Goal: Task Accomplishment & Management: Complete application form

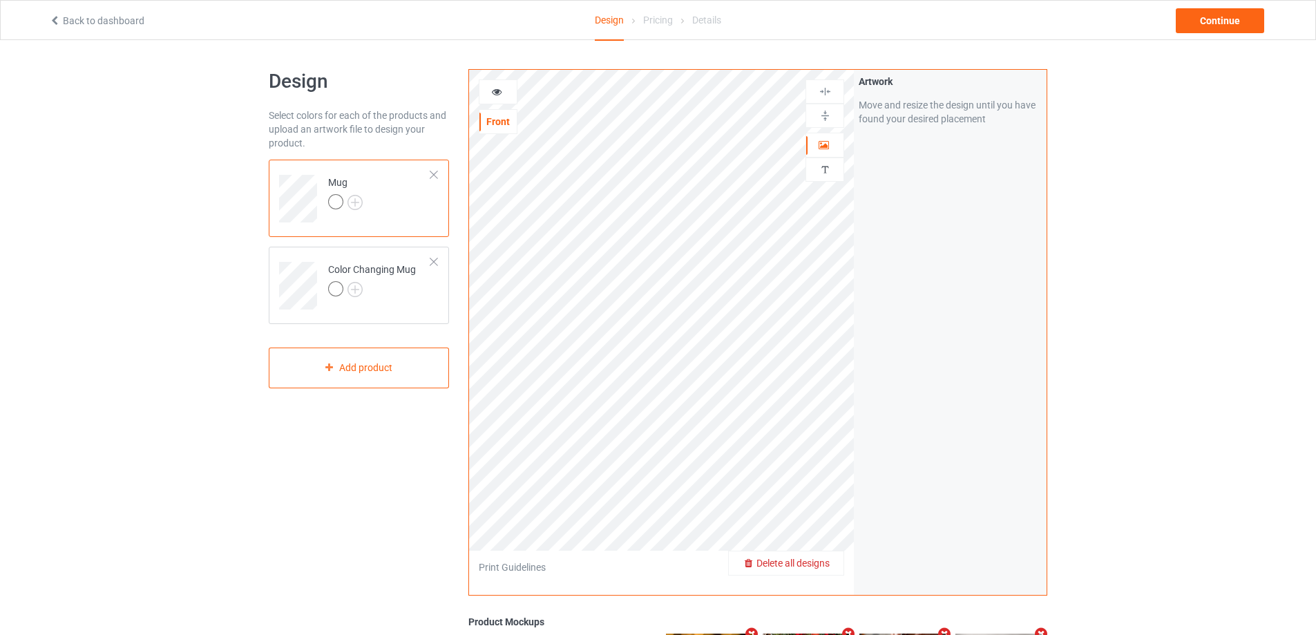
click at [817, 560] on span "Delete all designs" at bounding box center [792, 562] width 73 height 11
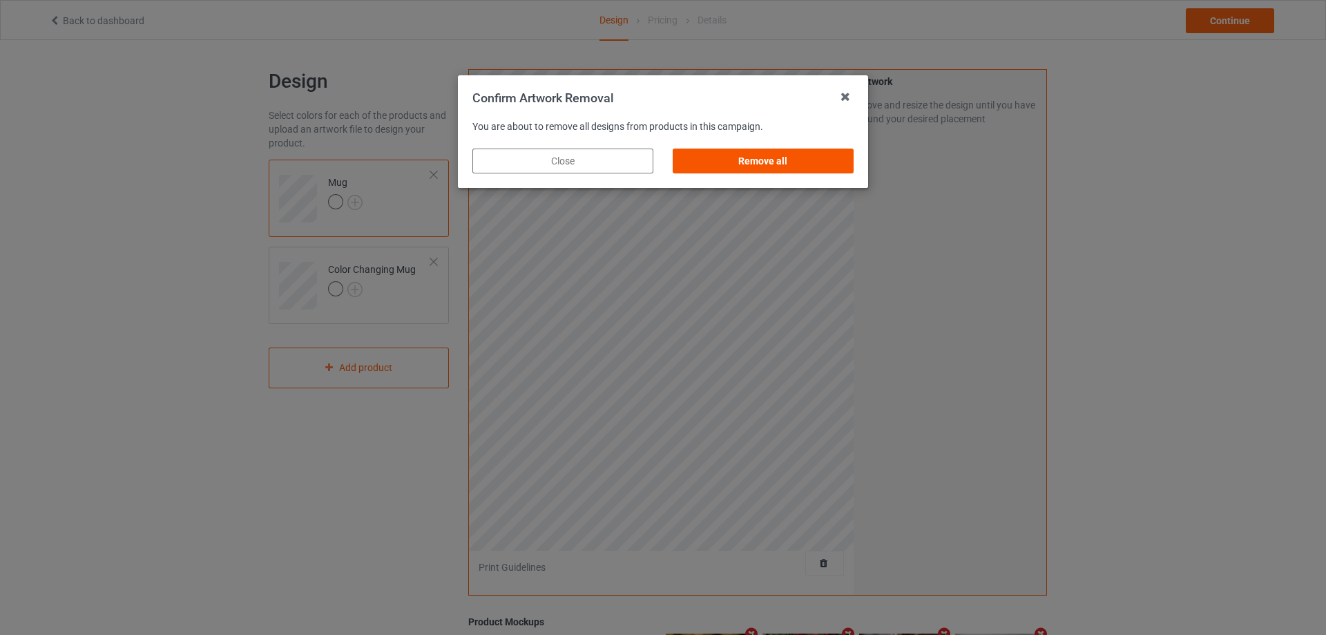
click at [765, 159] on div "Remove all" at bounding box center [763, 161] width 181 height 25
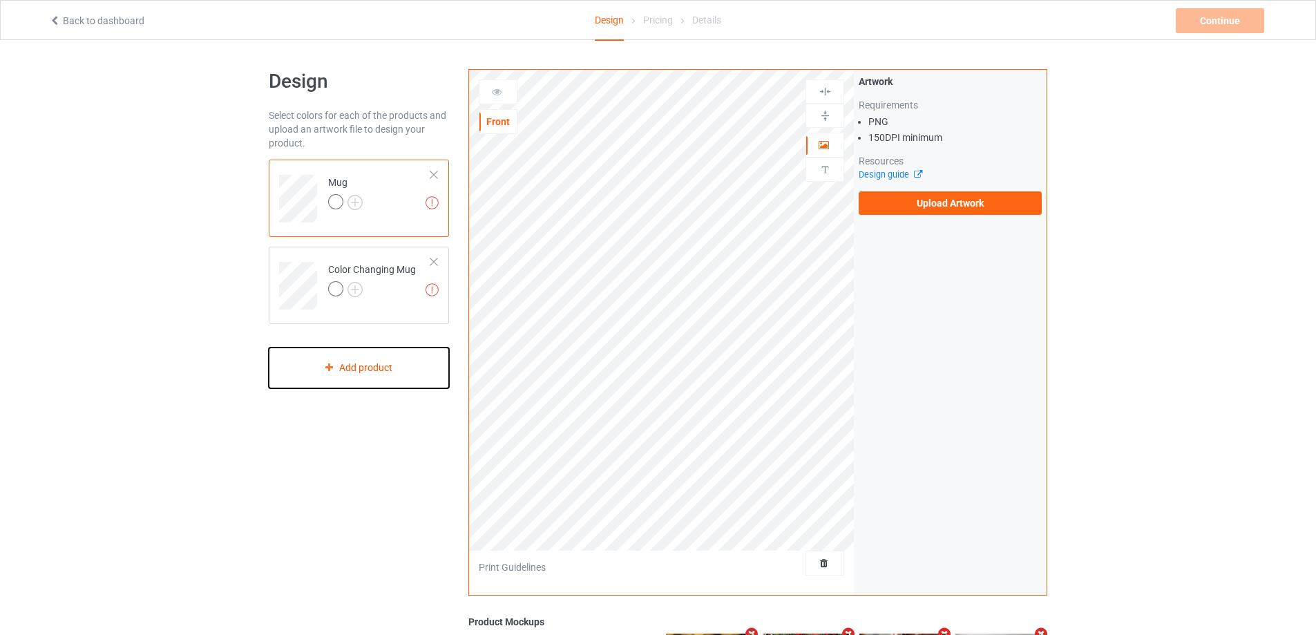
click at [379, 356] on div "Add product" at bounding box center [359, 367] width 180 height 41
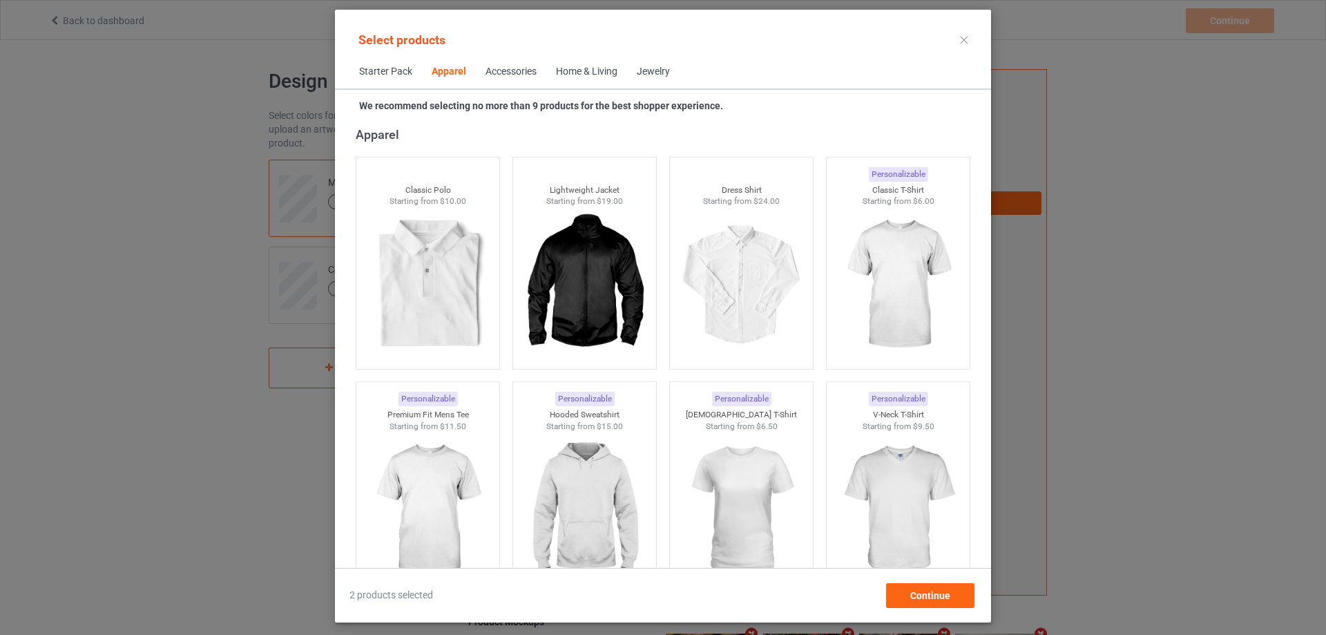
click at [578, 68] on div "Home & Living" at bounding box center [586, 72] width 61 height 14
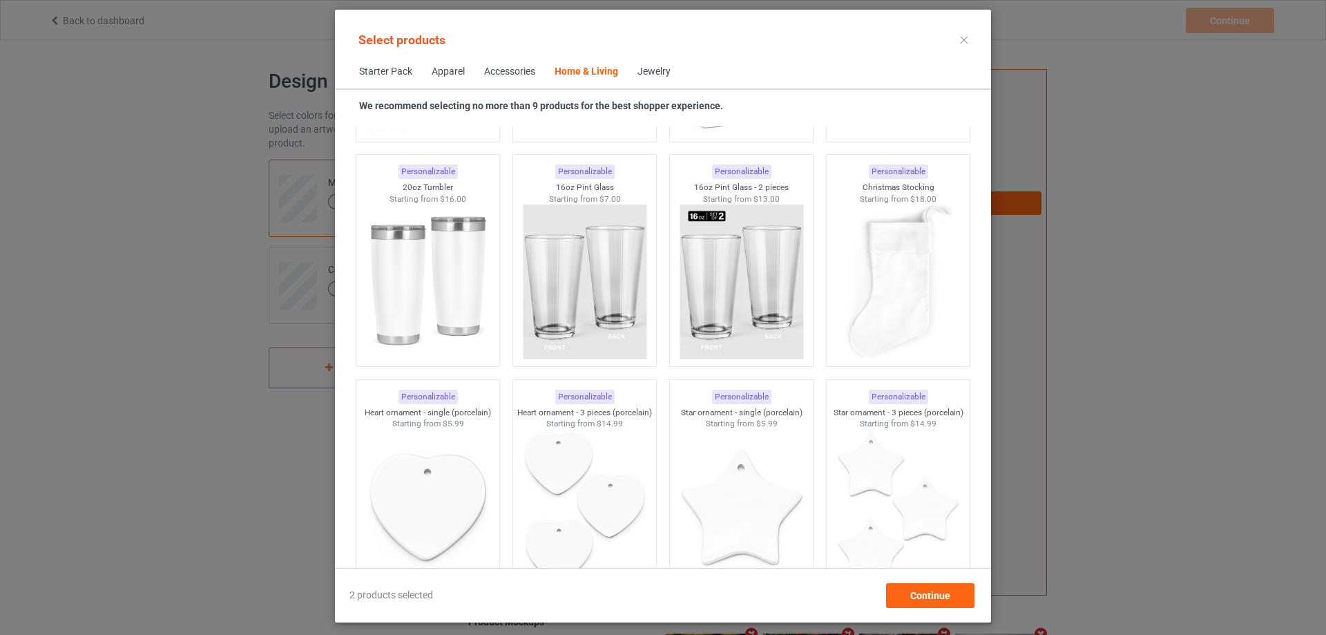
scroll to position [10306, 0]
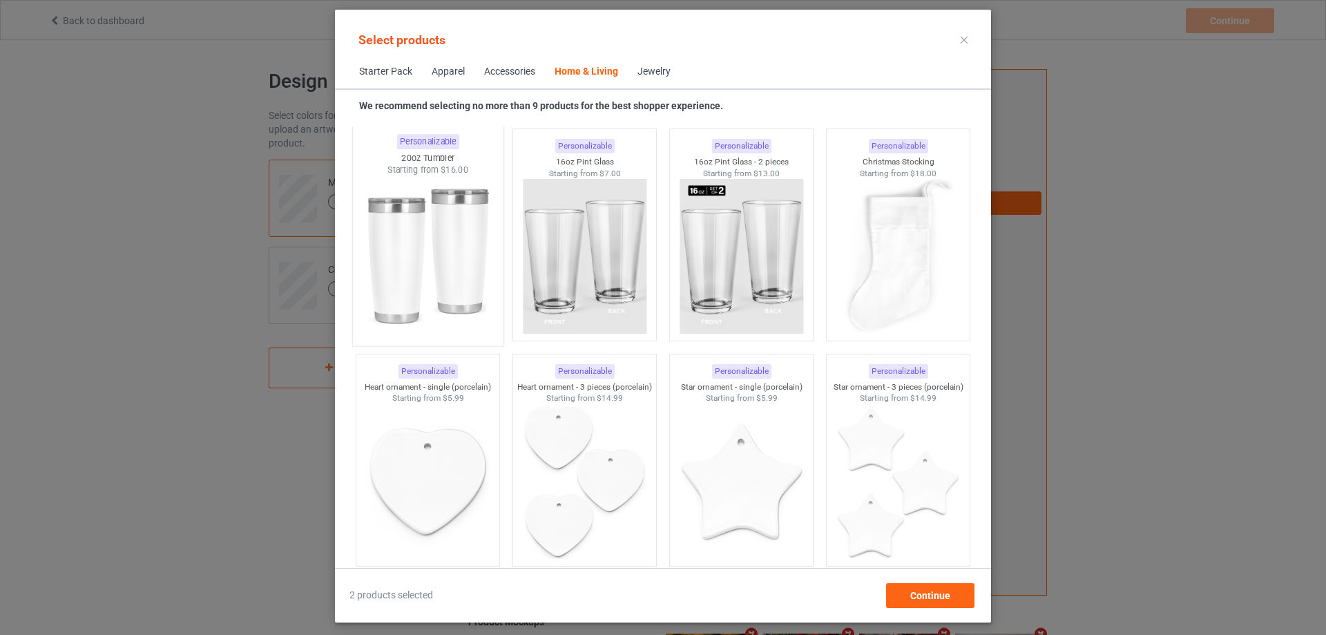
click at [435, 212] on img at bounding box center [428, 257] width 130 height 162
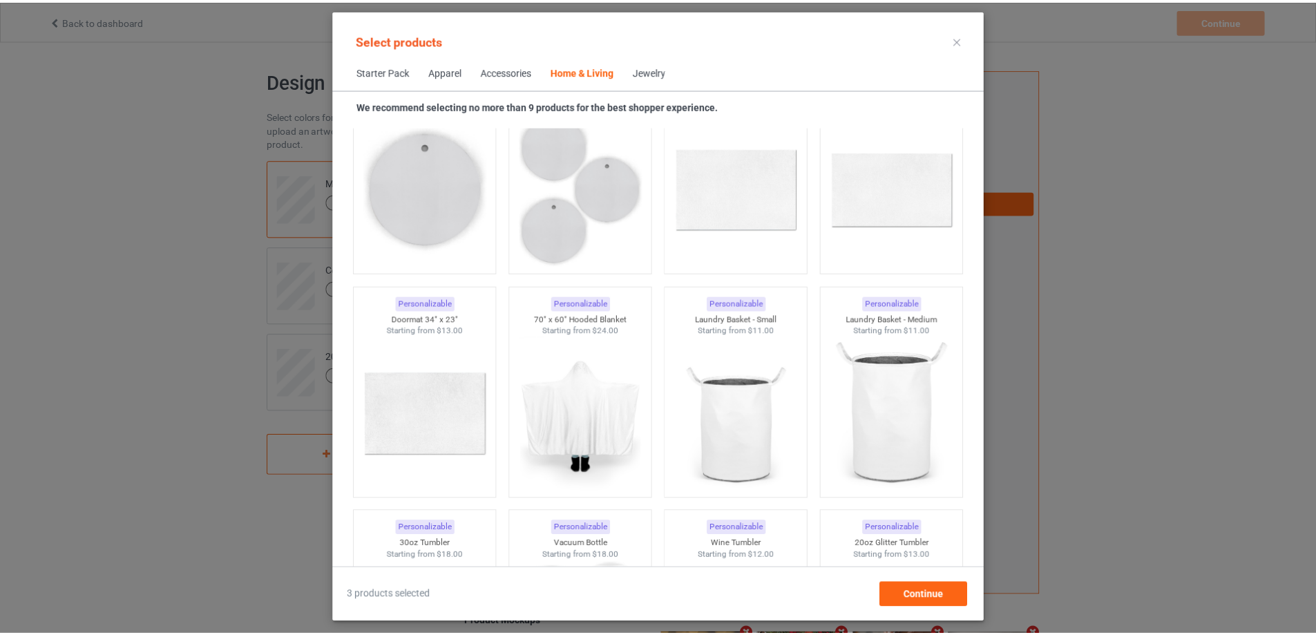
scroll to position [11481, 0]
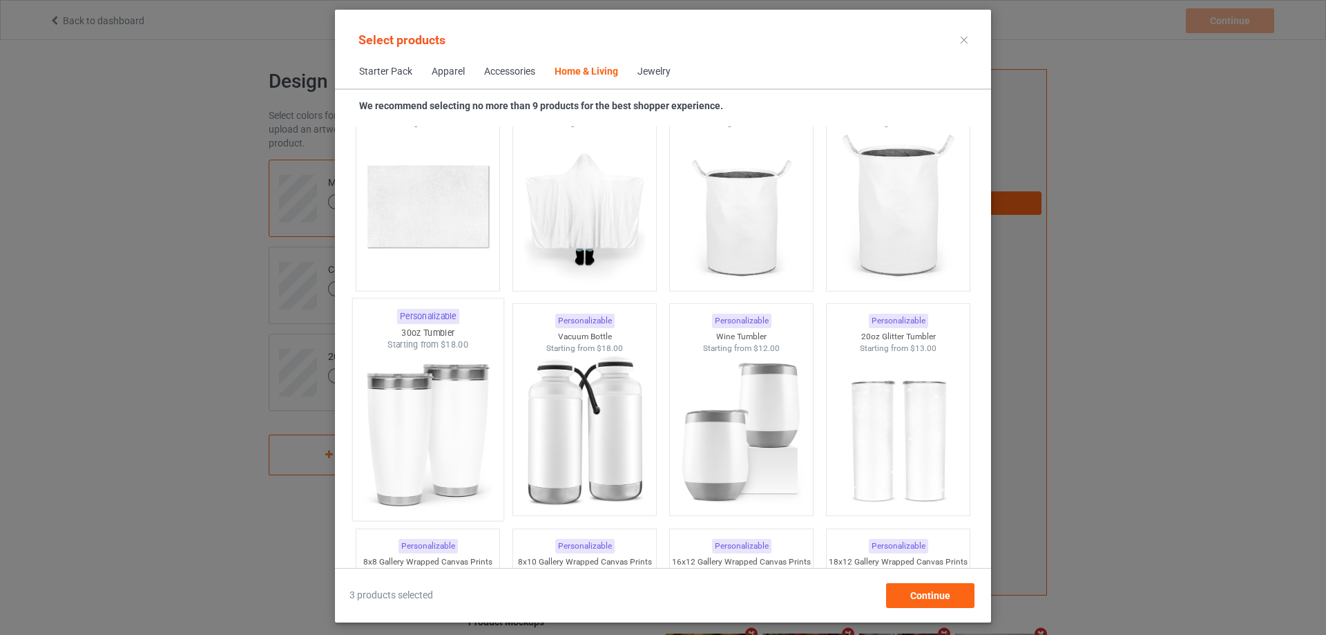
click at [441, 371] on img at bounding box center [428, 432] width 130 height 162
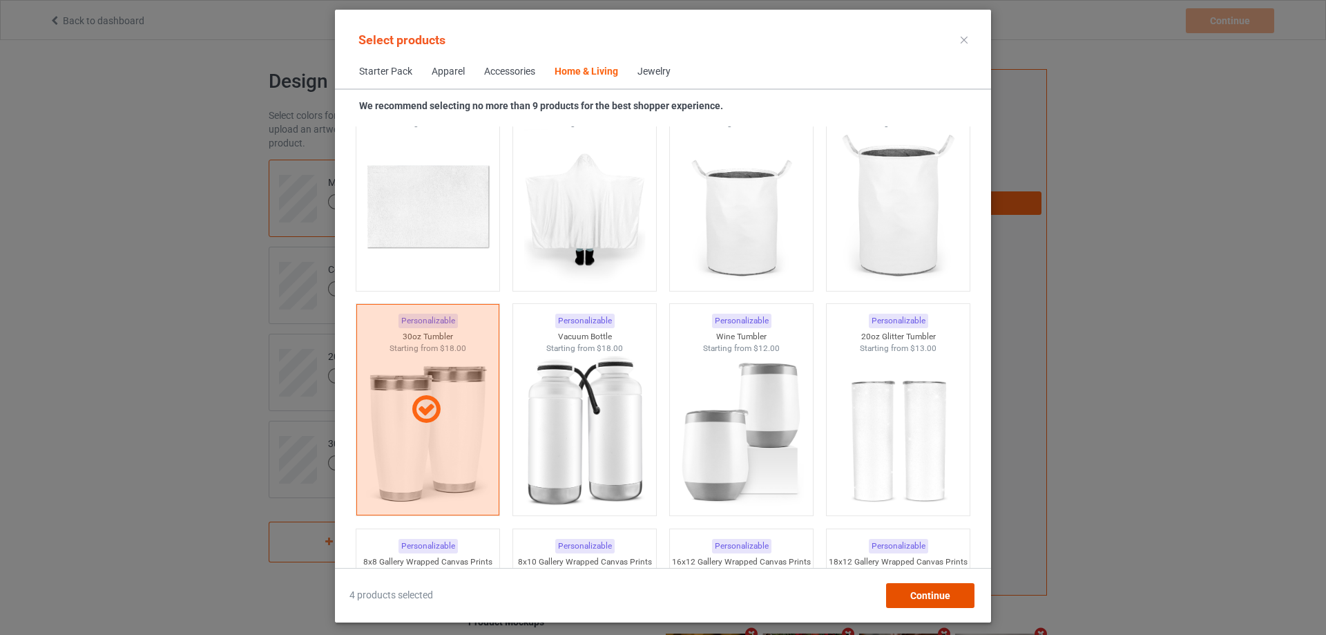
click at [932, 584] on div "Continue" at bounding box center [930, 595] width 88 height 25
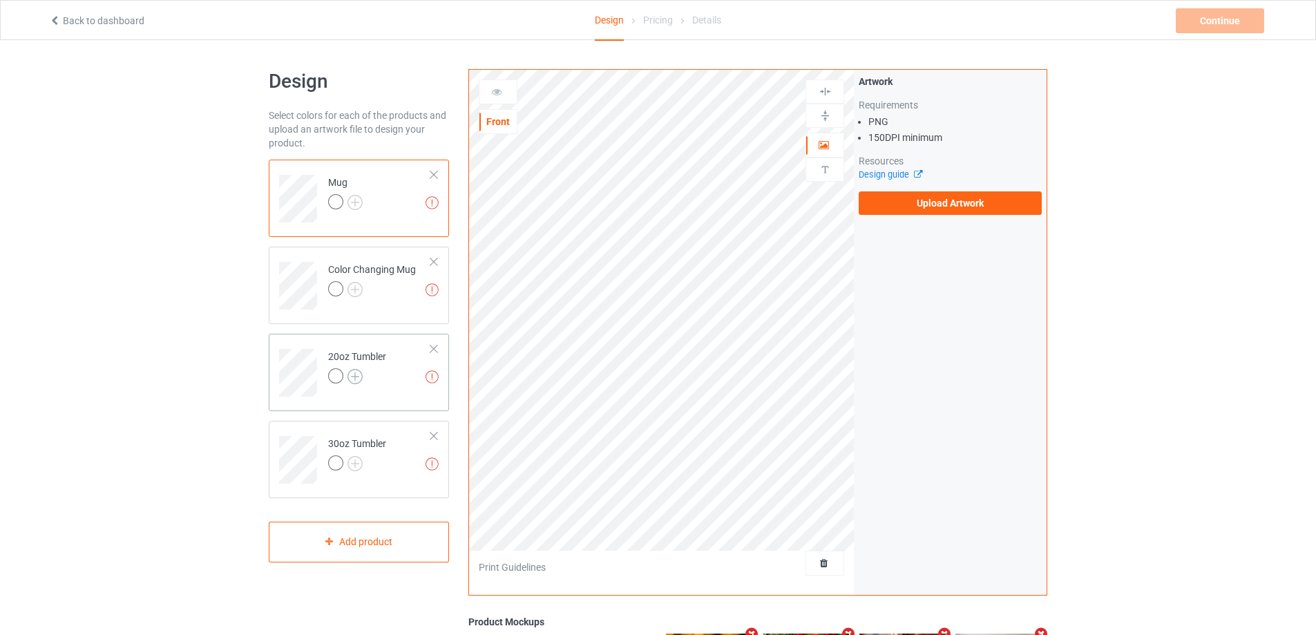
click at [359, 376] on img at bounding box center [354, 376] width 15 height 15
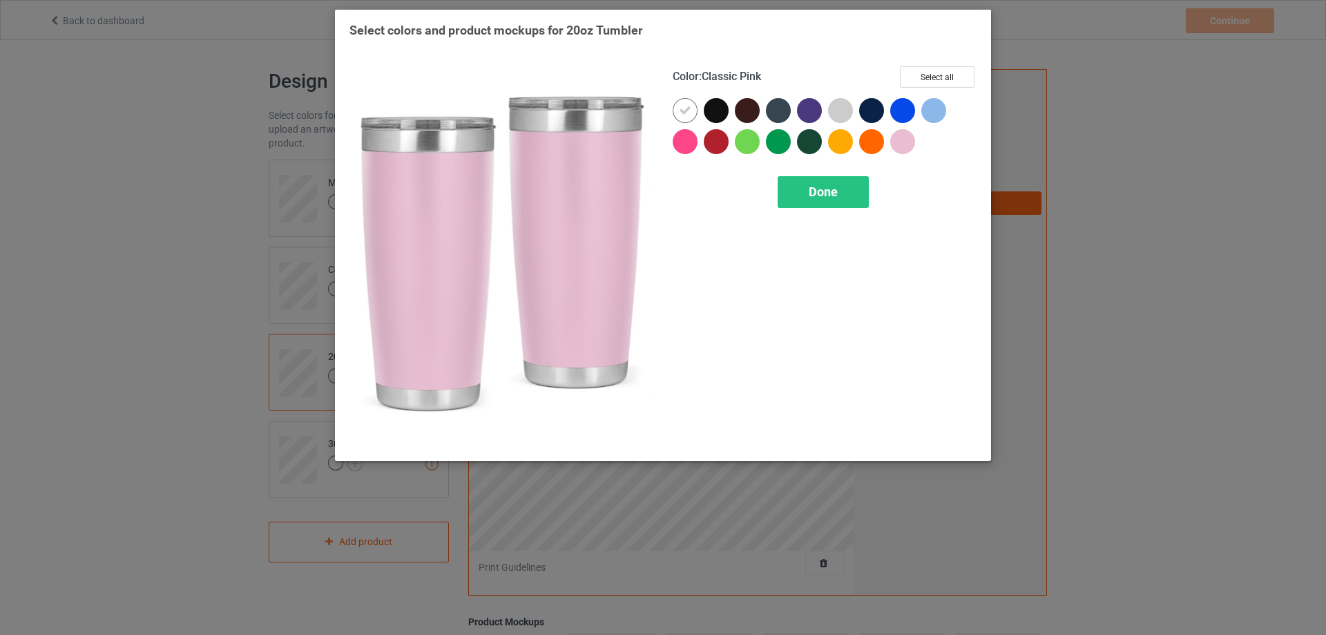
click at [906, 140] on div at bounding box center [902, 141] width 25 height 25
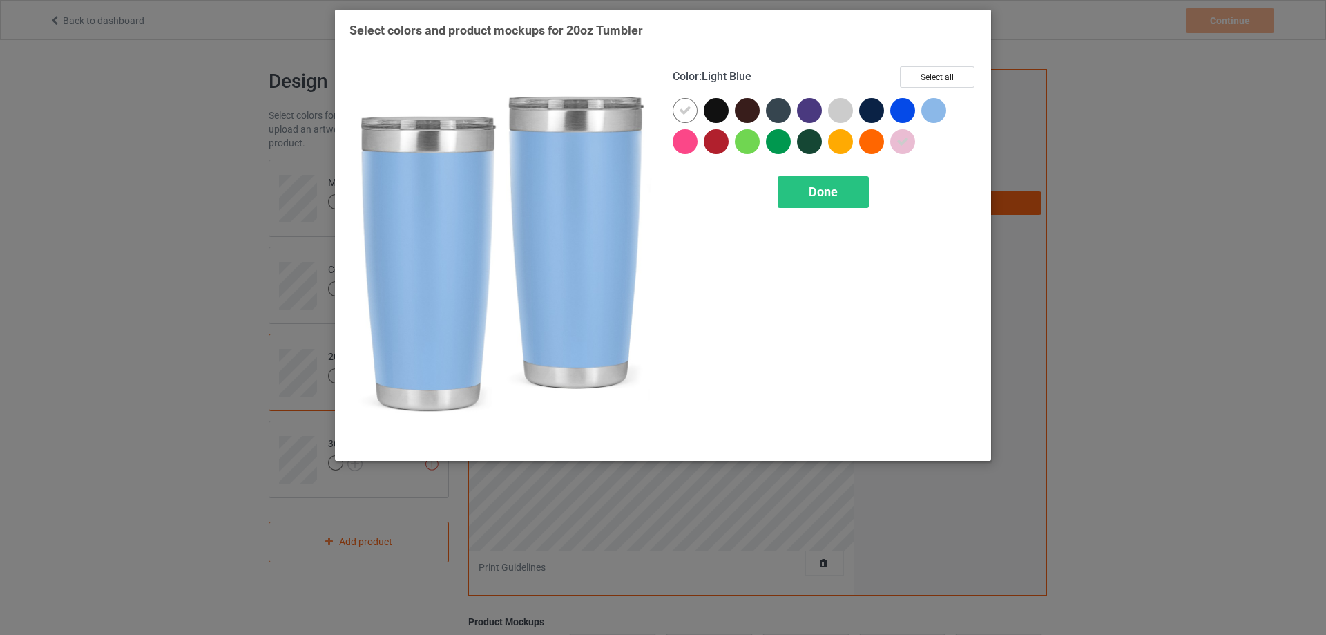
click at [938, 110] on div at bounding box center [934, 110] width 25 height 25
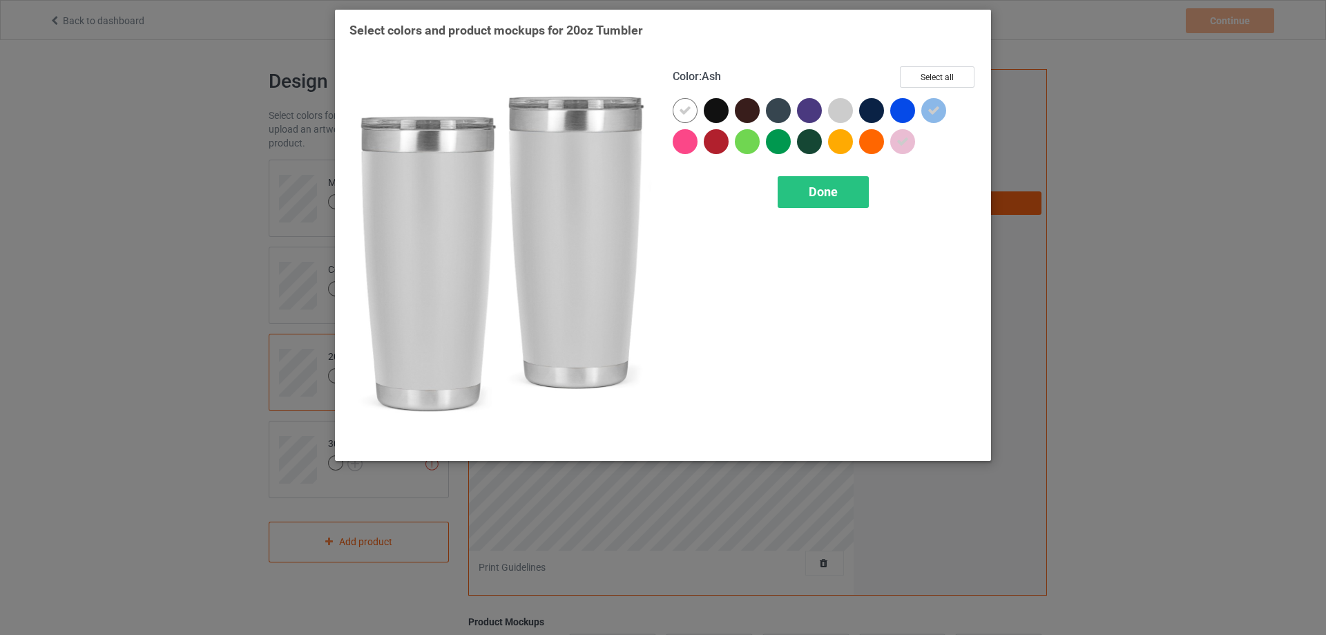
click at [839, 103] on div at bounding box center [840, 110] width 25 height 25
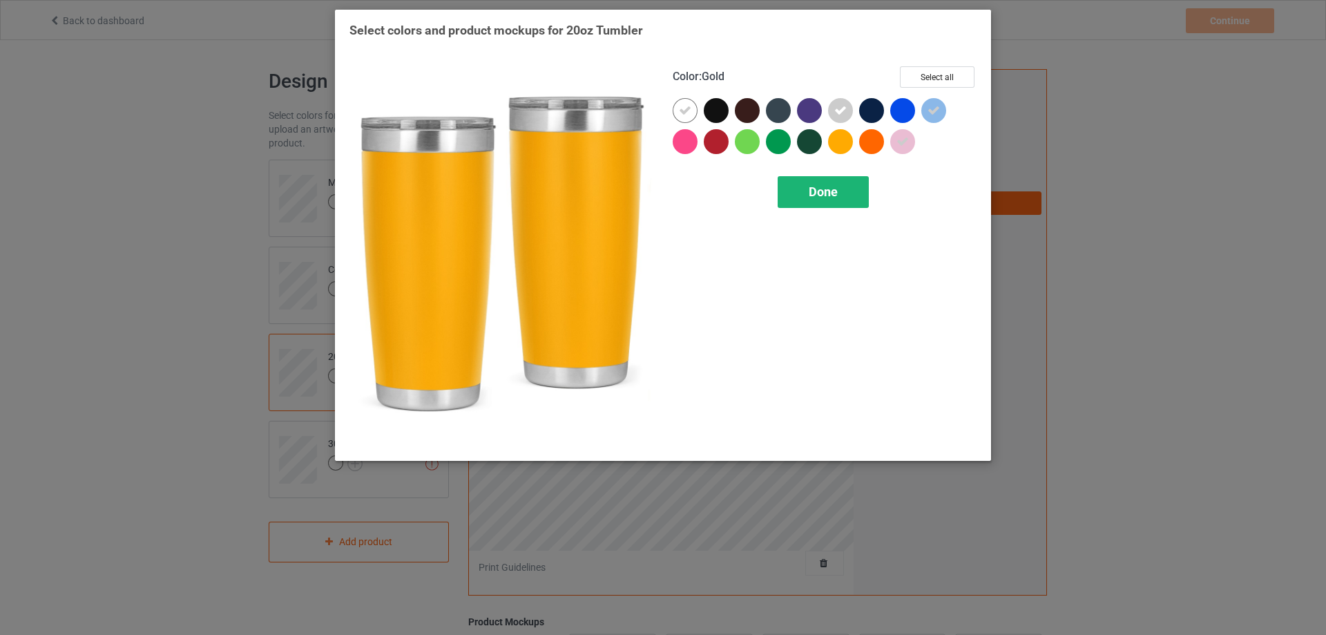
click at [832, 184] on span "Done" at bounding box center [823, 191] width 29 height 15
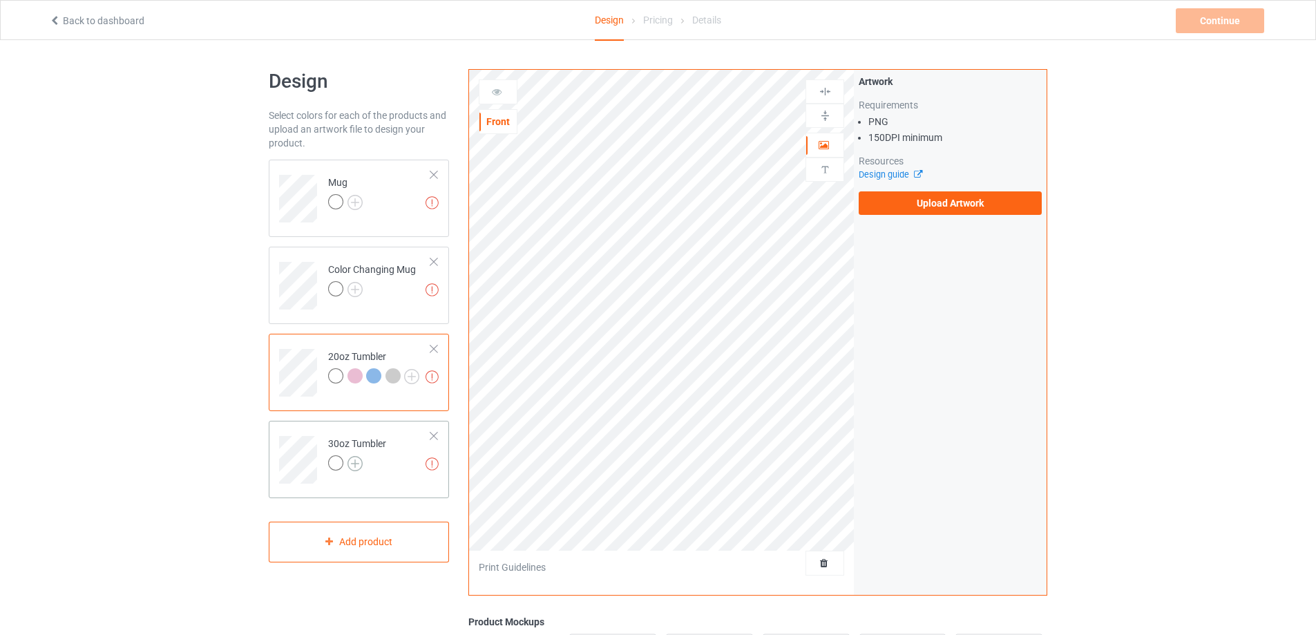
click at [355, 459] on img at bounding box center [354, 463] width 15 height 15
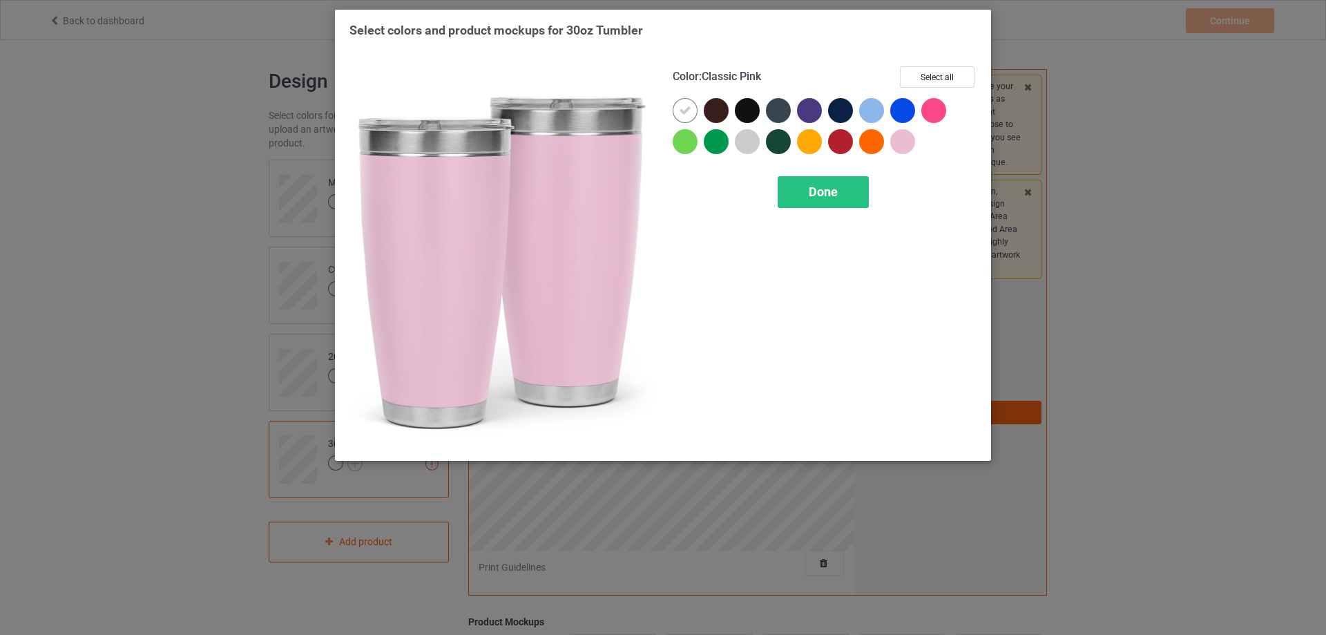
click at [904, 142] on div at bounding box center [902, 141] width 25 height 25
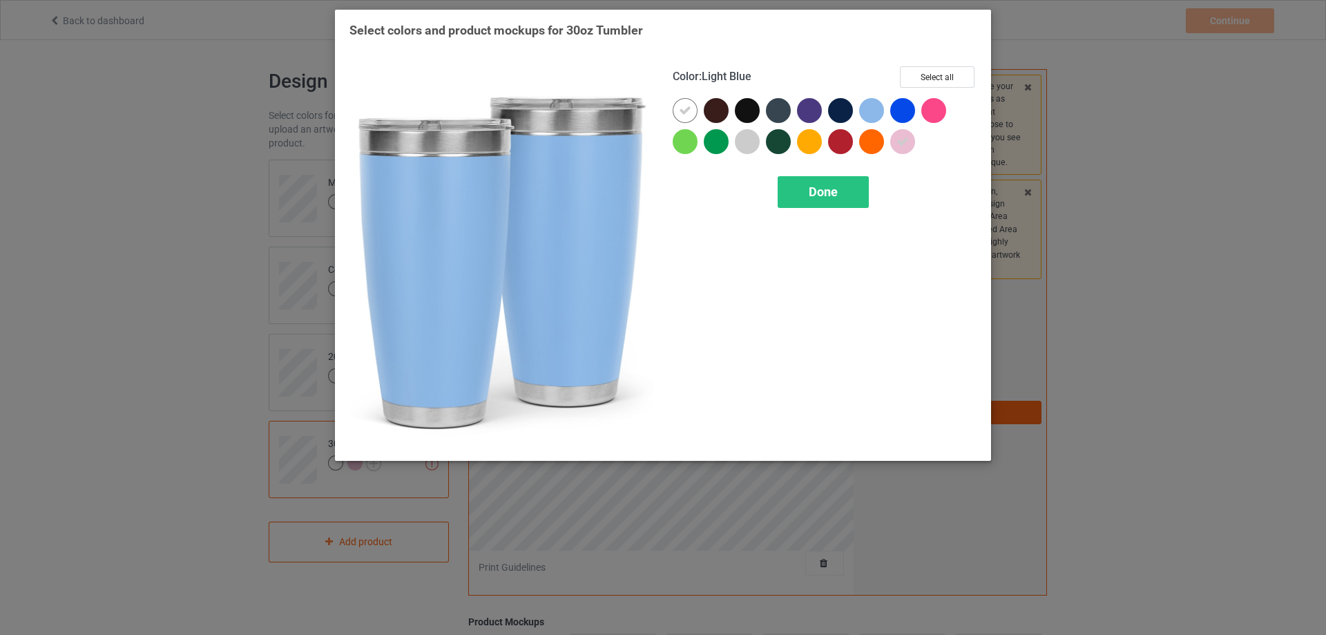
click at [873, 117] on div at bounding box center [871, 110] width 25 height 25
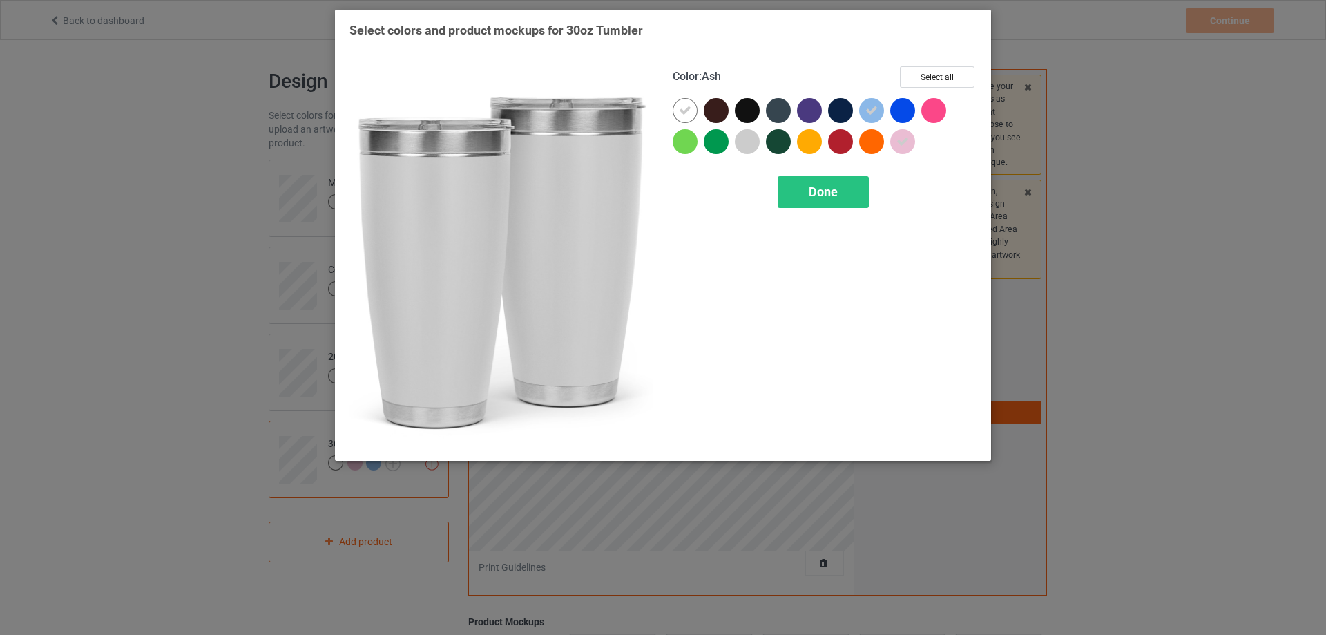
click at [754, 140] on div at bounding box center [747, 141] width 25 height 25
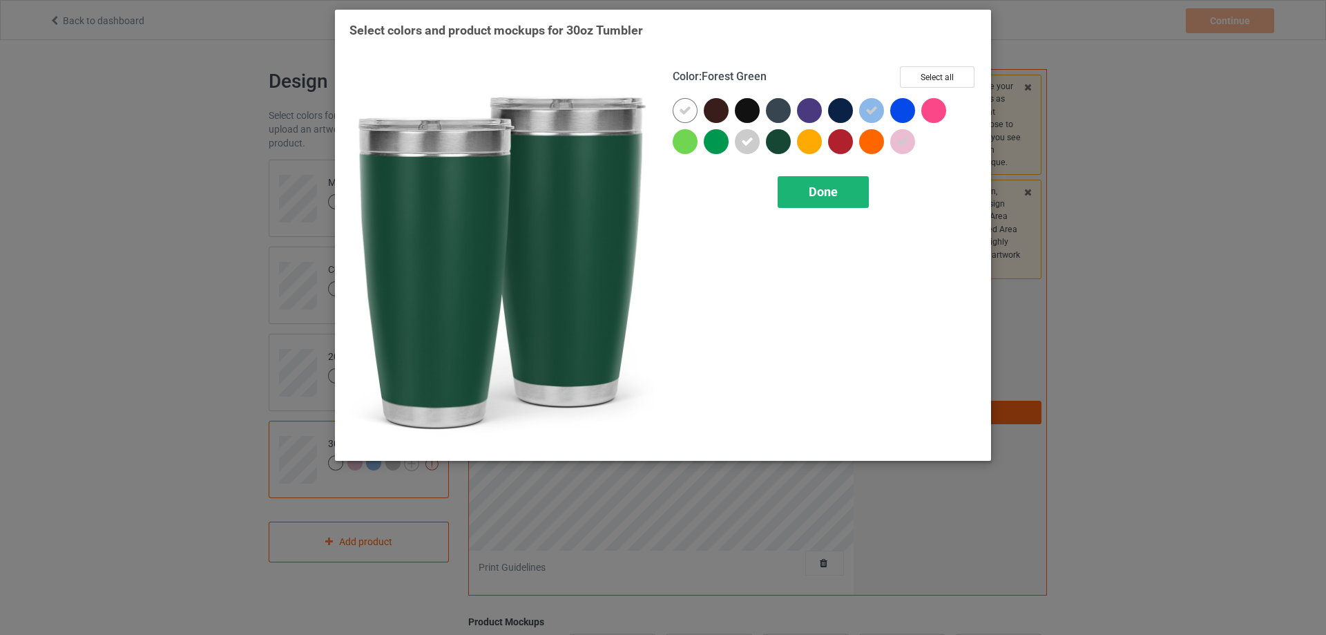
click at [831, 196] on span "Done" at bounding box center [823, 191] width 29 height 15
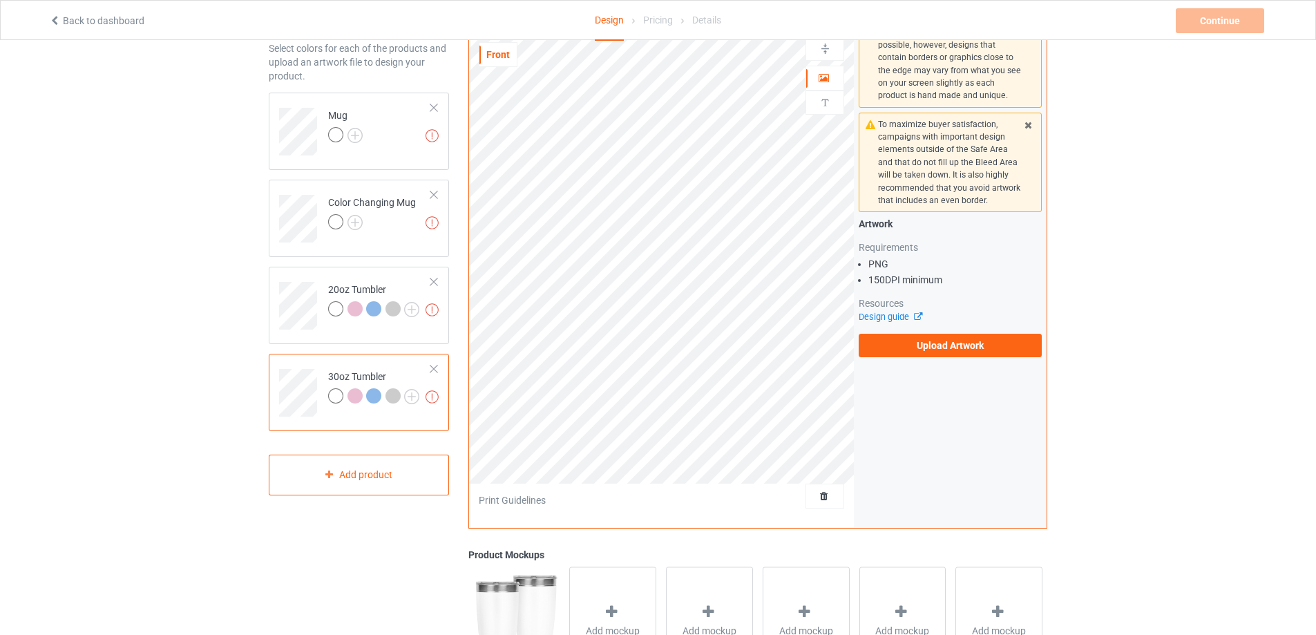
scroll to position [69, 0]
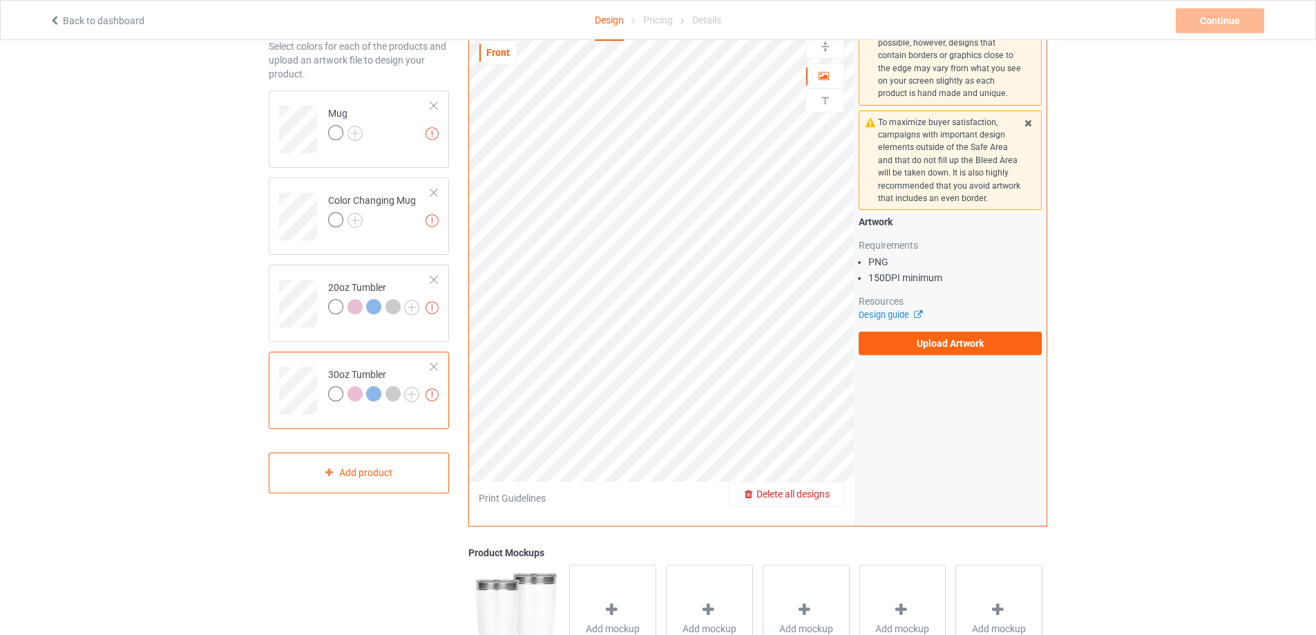
click at [821, 500] on div "Delete all designs" at bounding box center [786, 494] width 115 height 14
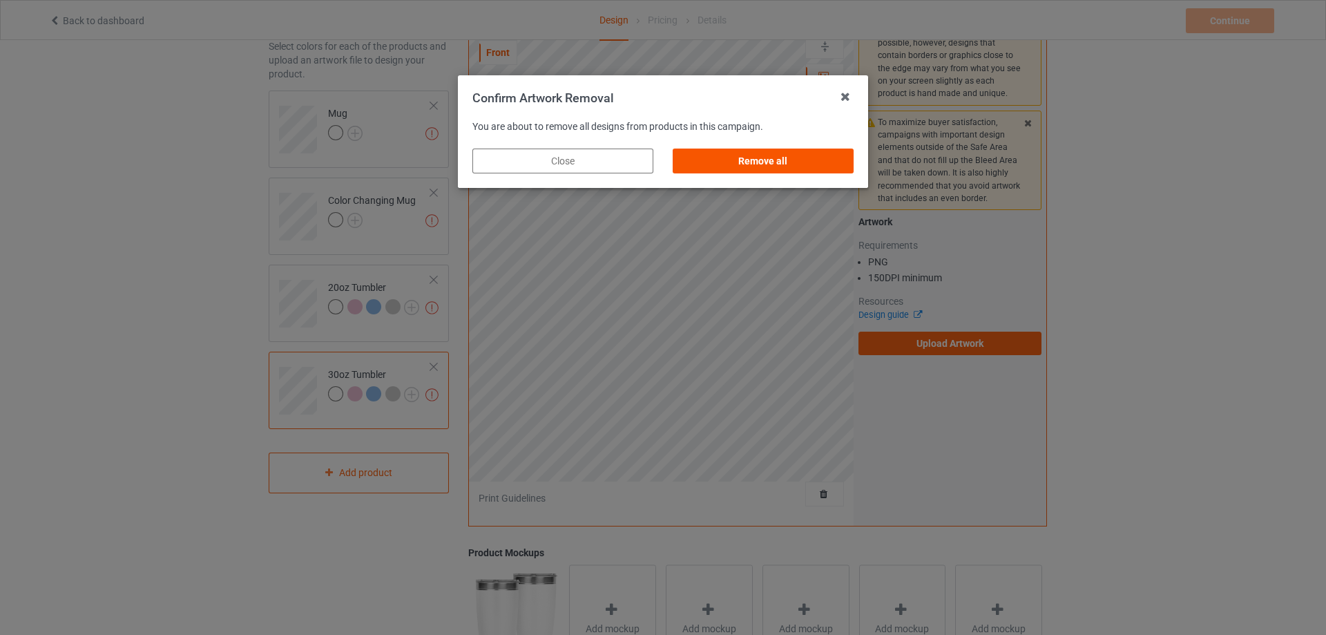
click at [759, 159] on div "Remove all" at bounding box center [763, 161] width 181 height 25
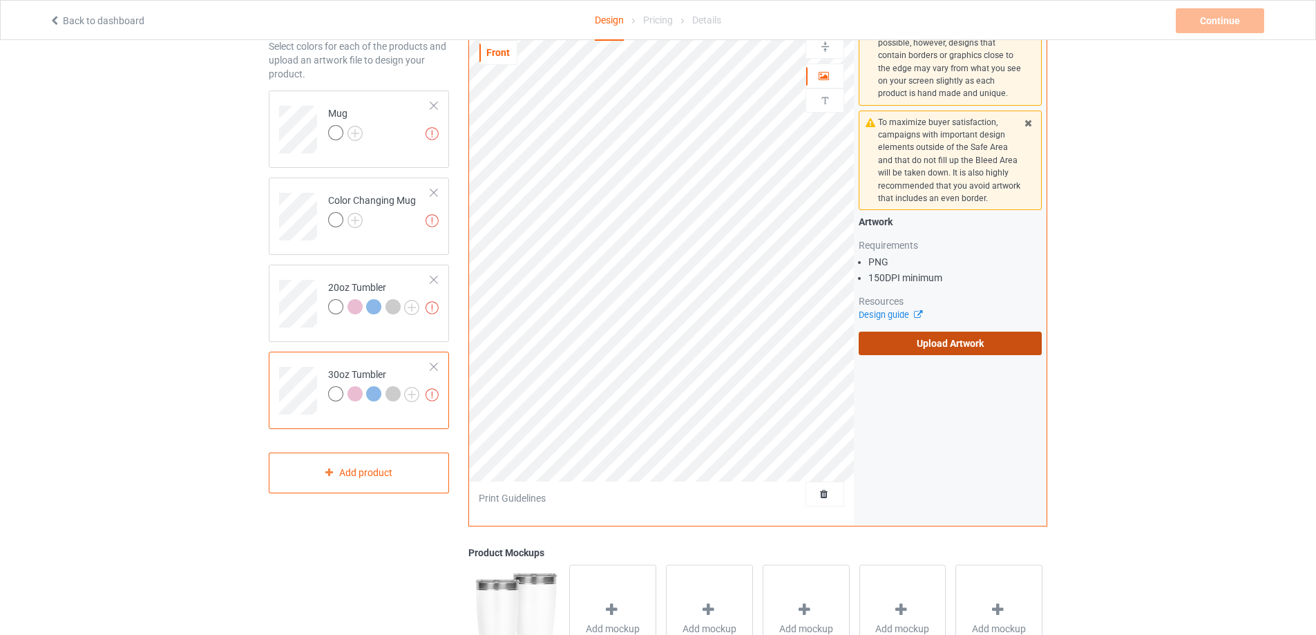
click at [937, 354] on label "Upload Artwork" at bounding box center [950, 343] width 183 height 23
click at [0, 0] on input "Upload Artwork" at bounding box center [0, 0] width 0 height 0
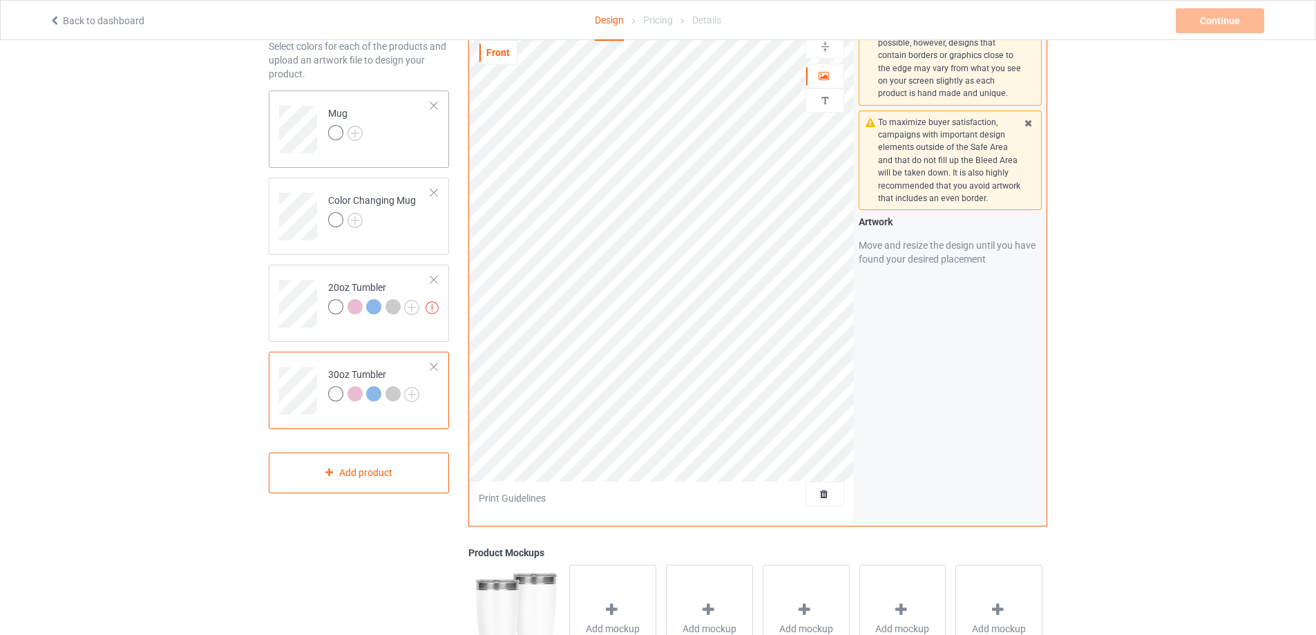
click at [430, 142] on td "Mug" at bounding box center [380, 124] width 118 height 57
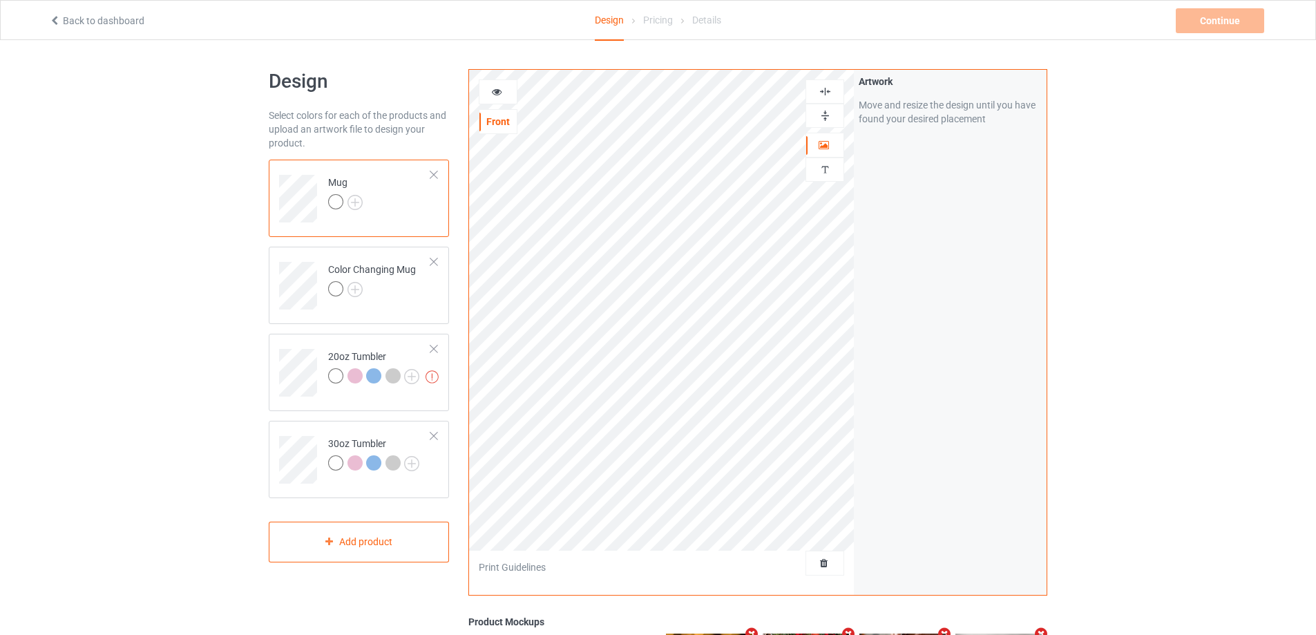
click at [826, 112] on img at bounding box center [825, 115] width 13 height 13
click at [489, 93] on div at bounding box center [497, 92] width 37 height 14
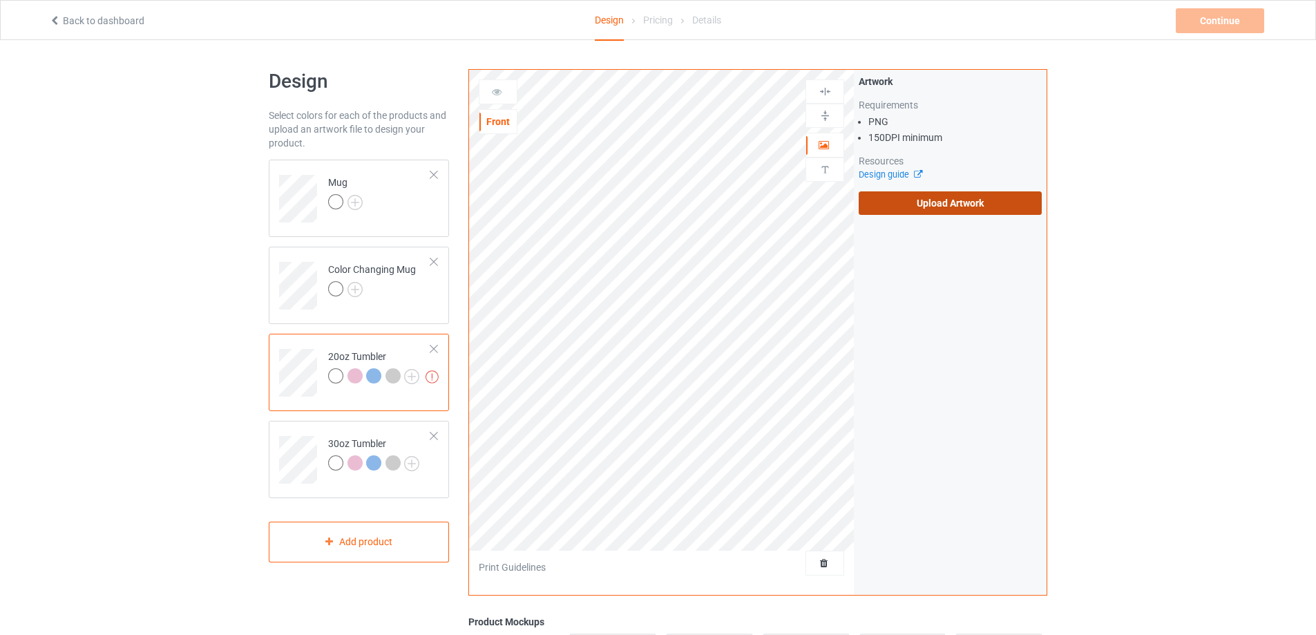
click at [910, 200] on label "Upload Artwork" at bounding box center [950, 202] width 183 height 23
click at [0, 0] on input "Upload Artwork" at bounding box center [0, 0] width 0 height 0
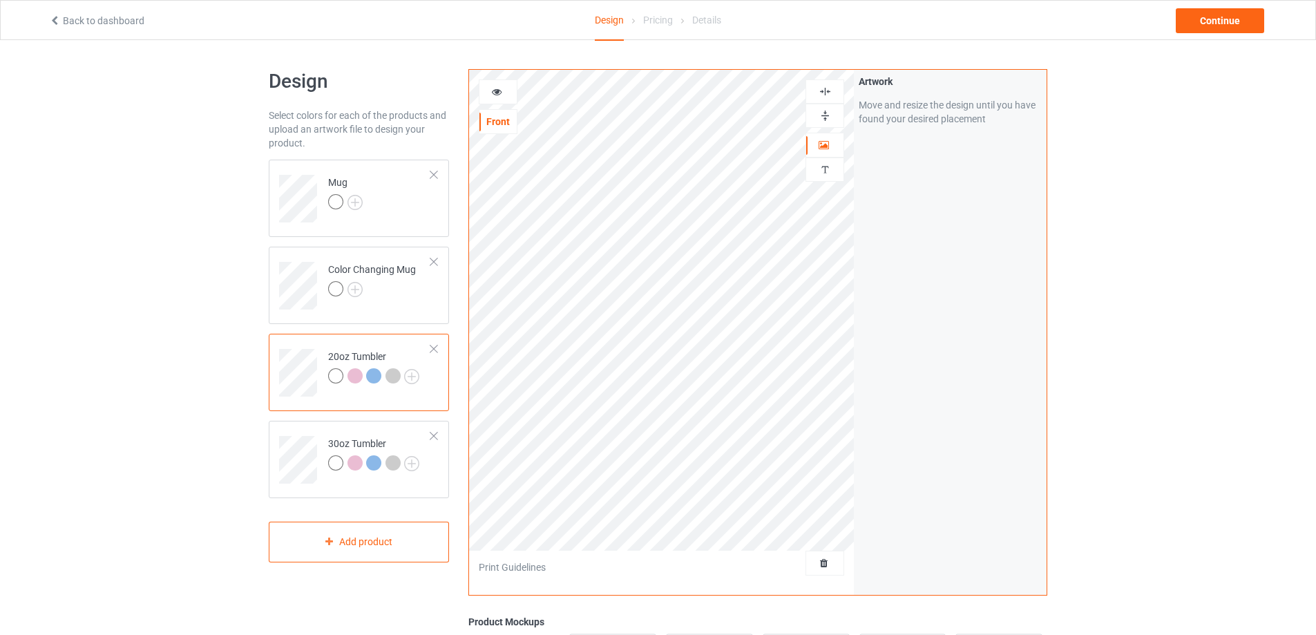
click at [499, 93] on icon at bounding box center [497, 90] width 12 height 10
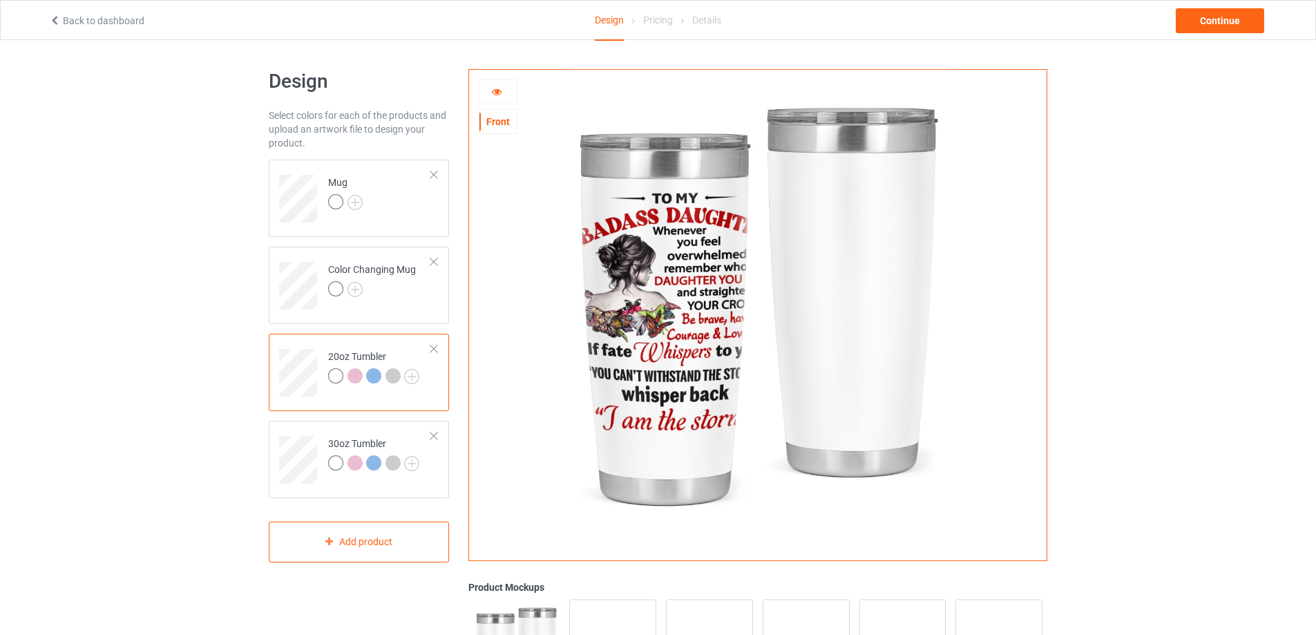
click at [499, 93] on icon at bounding box center [497, 90] width 12 height 10
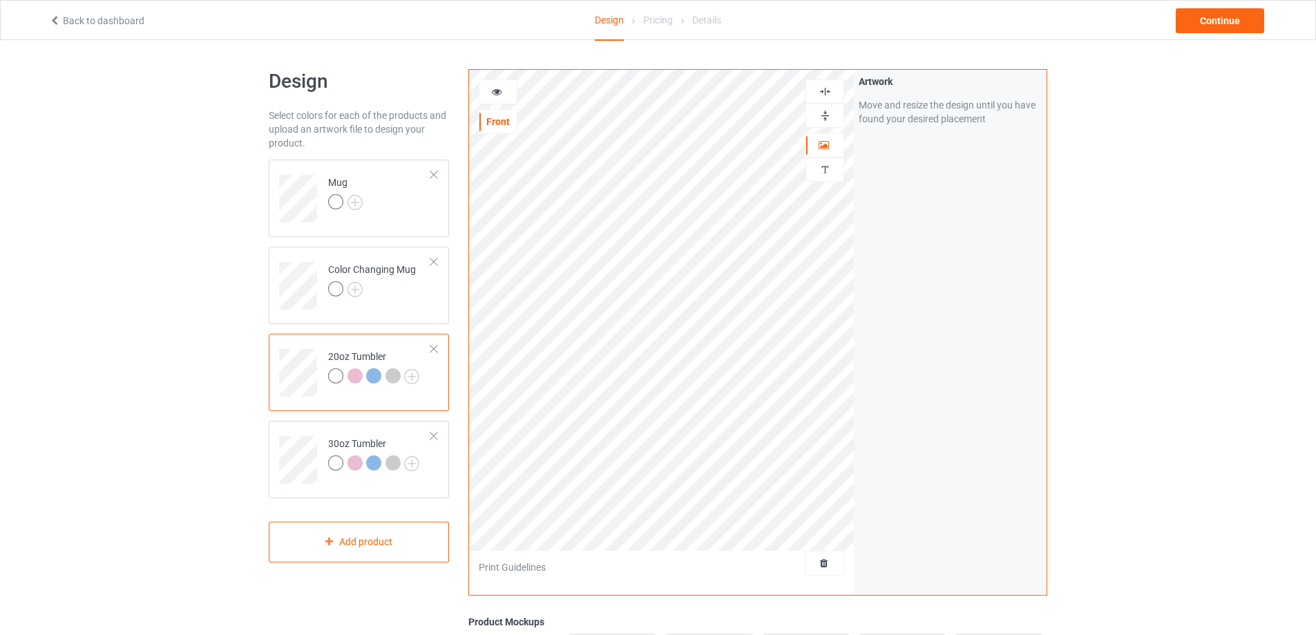
click at [496, 93] on icon at bounding box center [497, 90] width 12 height 10
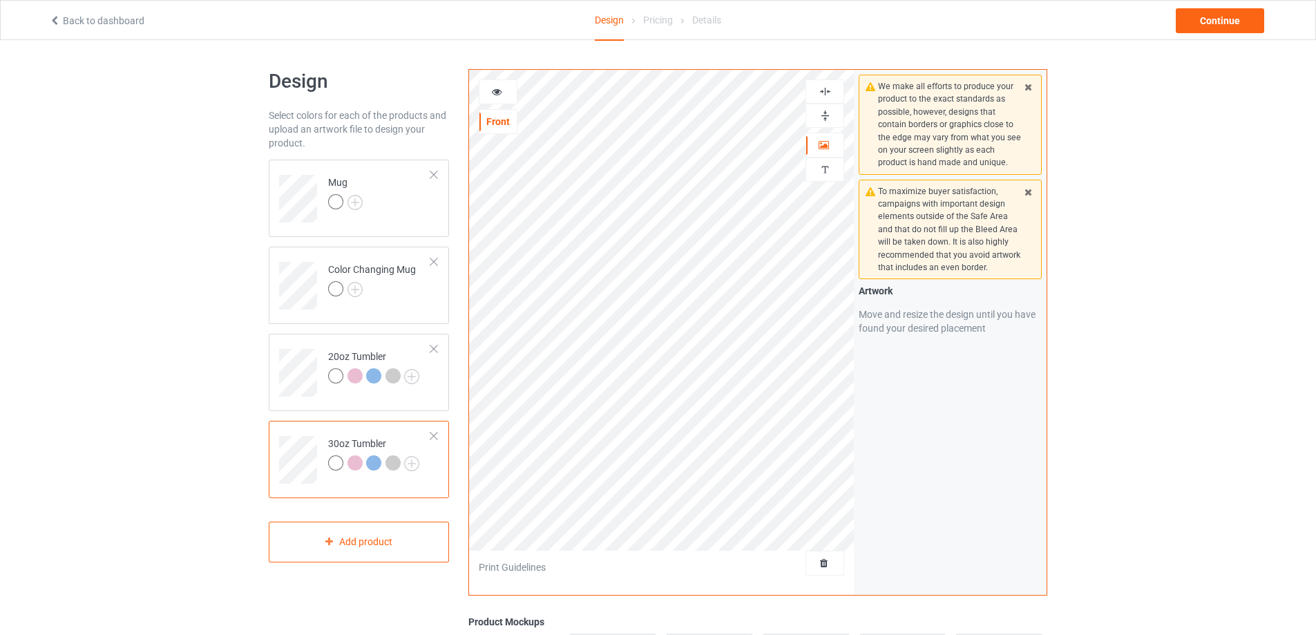
click at [489, 85] on div at bounding box center [497, 92] width 37 height 14
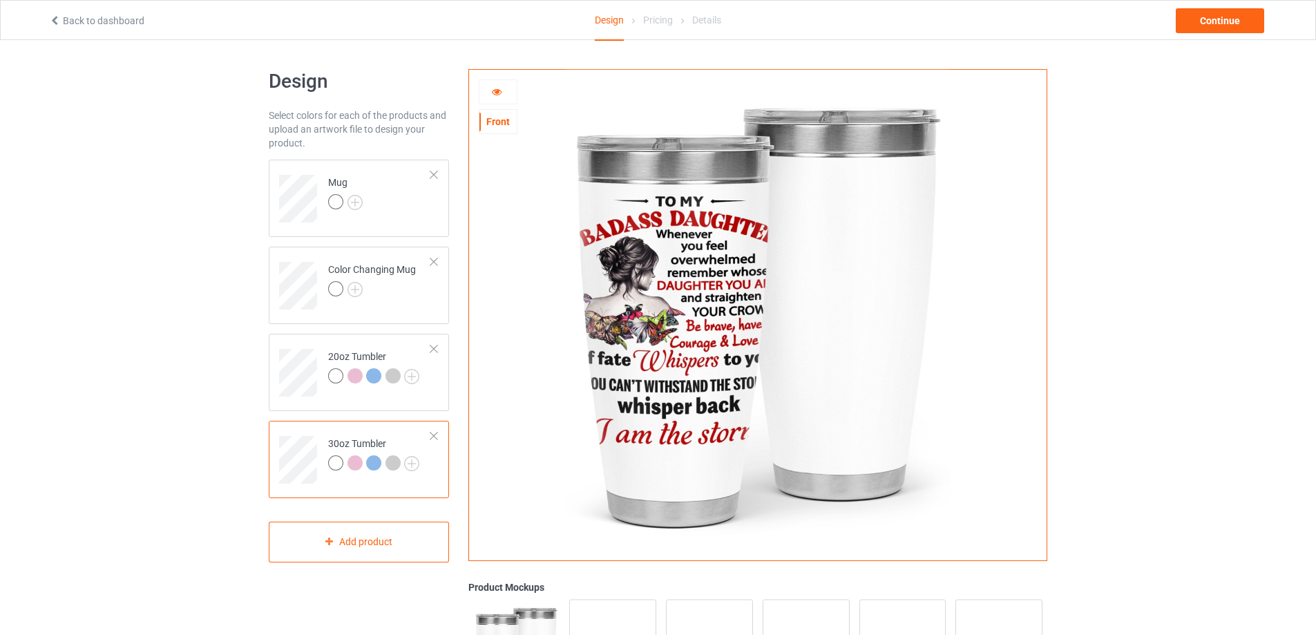
click at [499, 93] on icon at bounding box center [497, 90] width 12 height 10
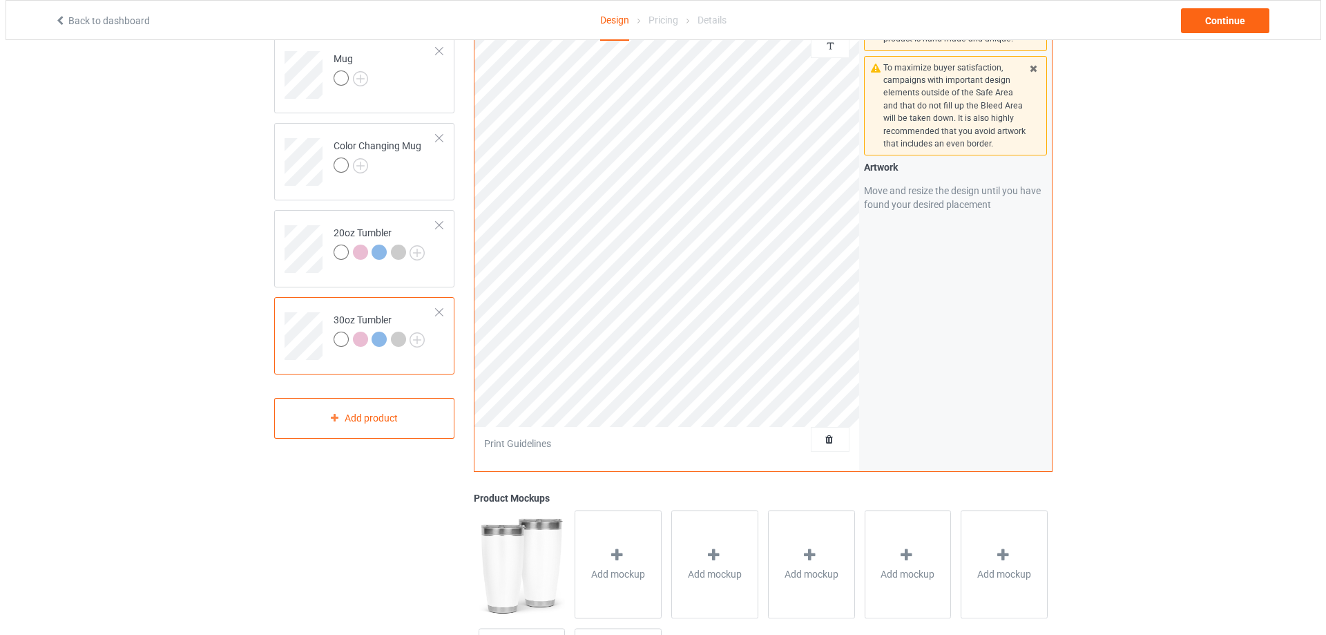
scroll to position [260, 0]
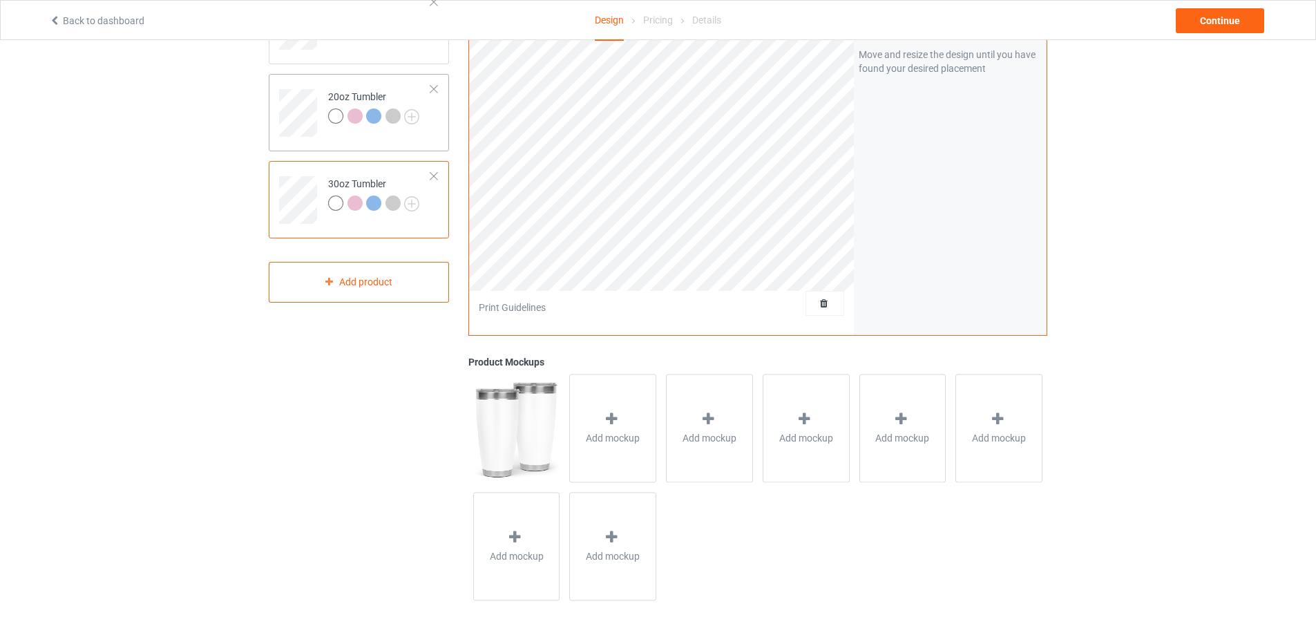
click at [415, 135] on td "20oz Tumbler" at bounding box center [380, 107] width 118 height 57
click at [611, 421] on icon at bounding box center [611, 419] width 17 height 15
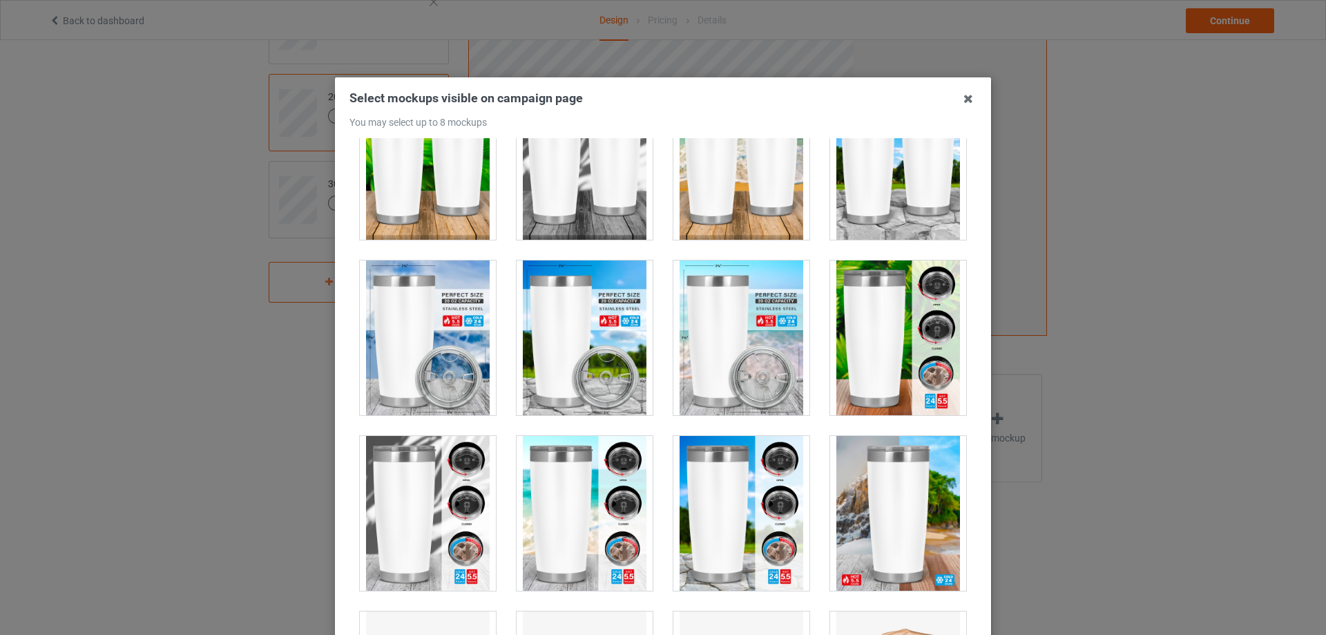
click at [442, 334] on div at bounding box center [428, 337] width 136 height 155
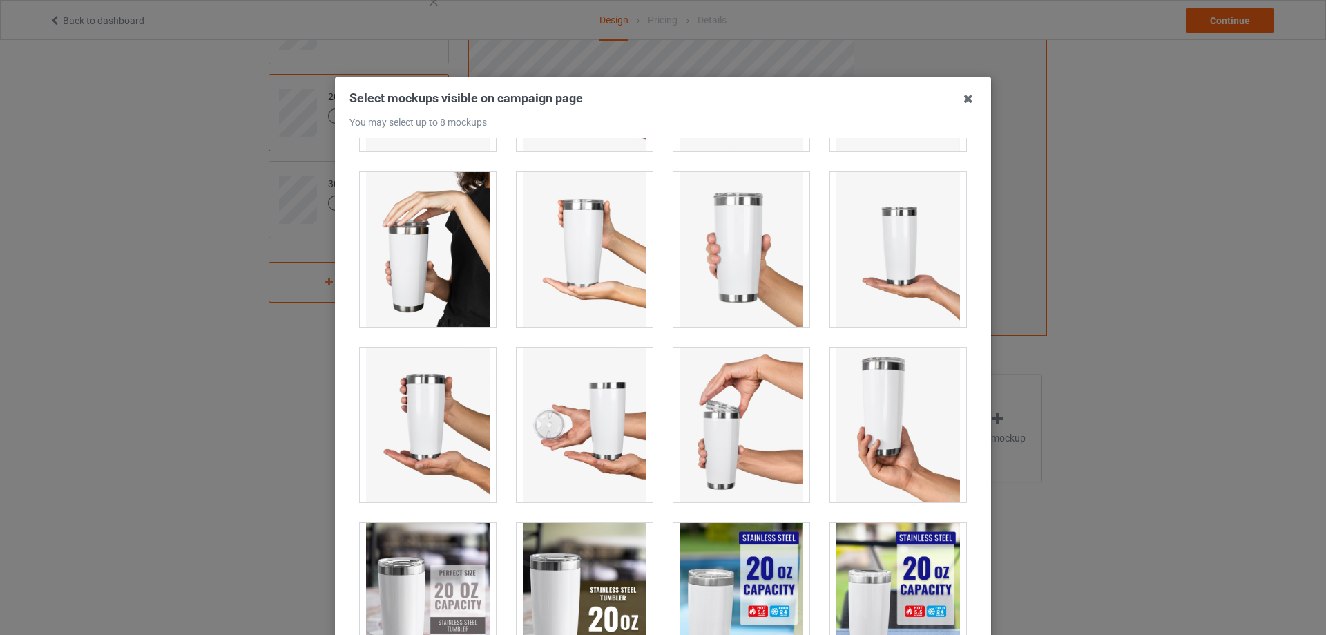
scroll to position [1036, 0]
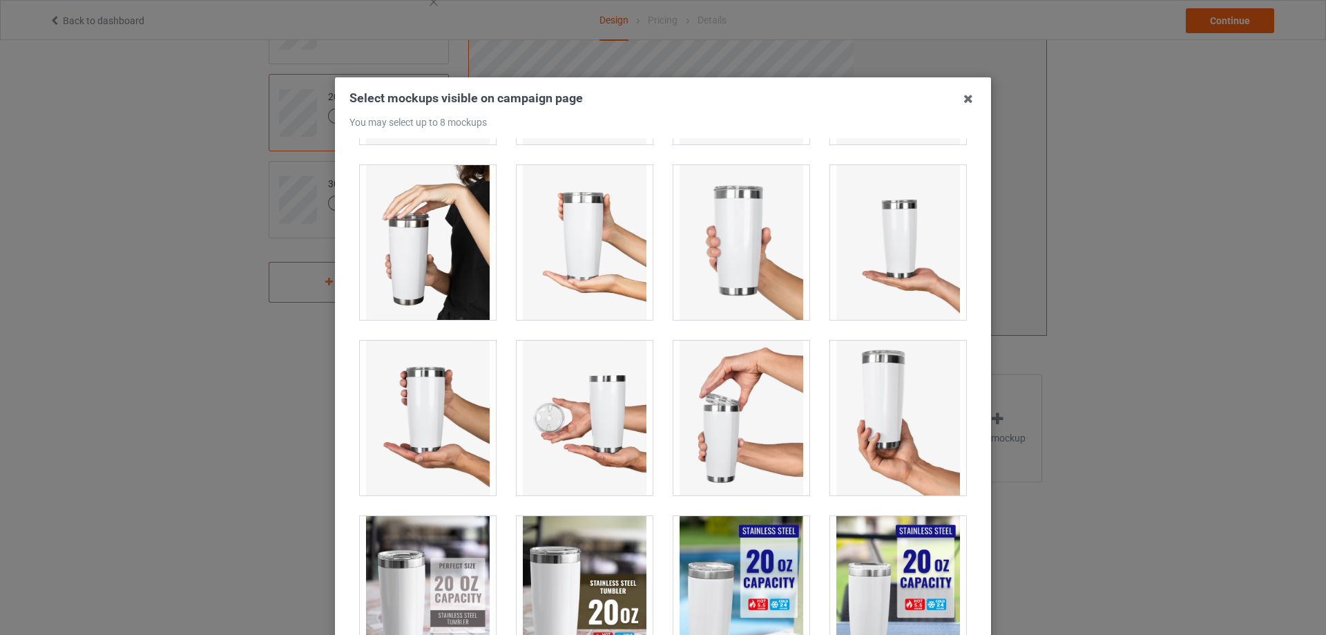
click at [420, 271] on div at bounding box center [428, 242] width 136 height 155
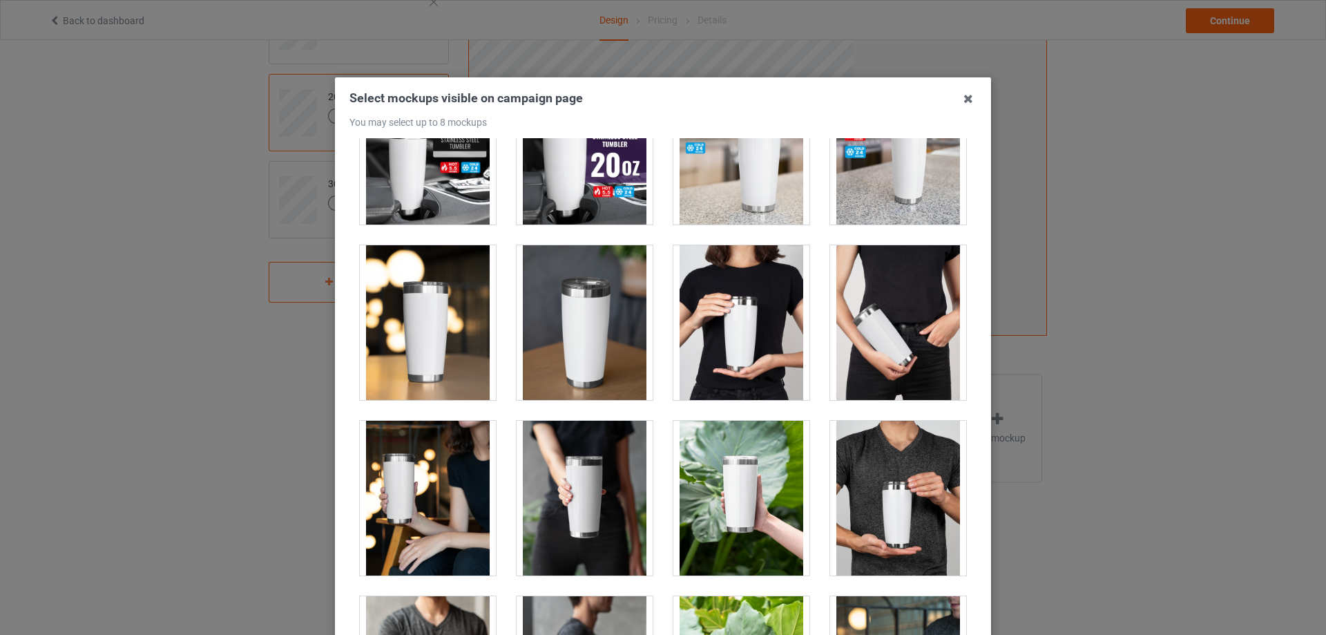
click at [421, 345] on div at bounding box center [428, 322] width 136 height 155
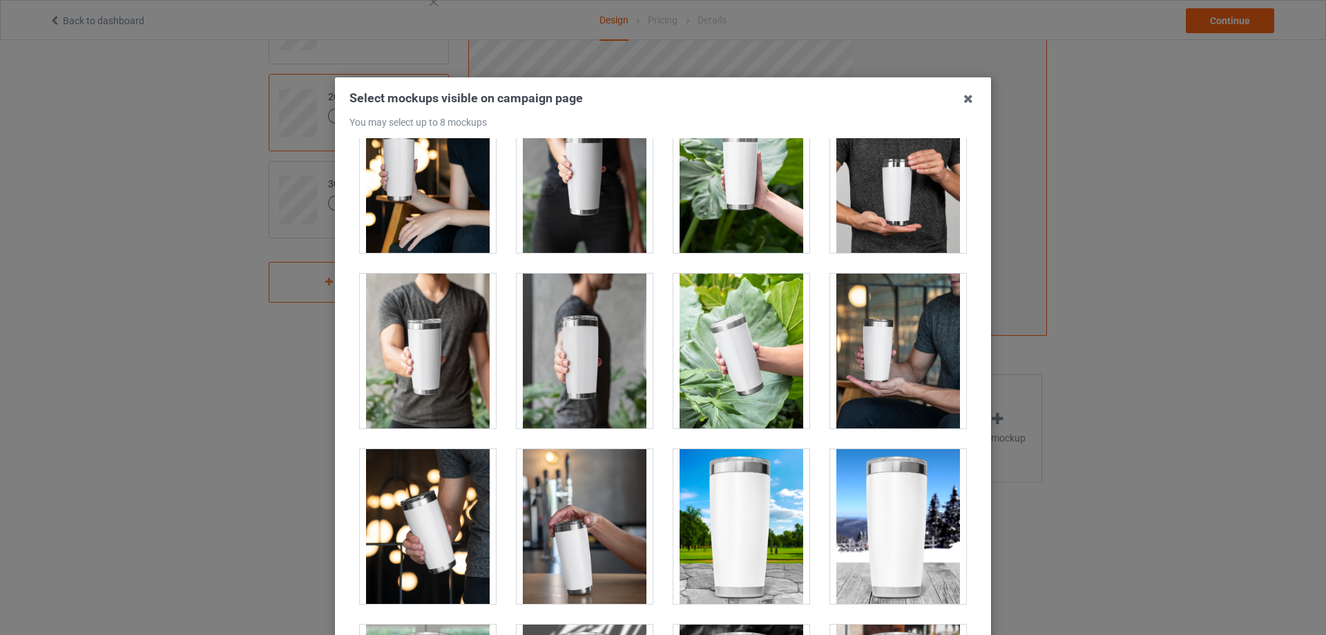
scroll to position [2003, 0]
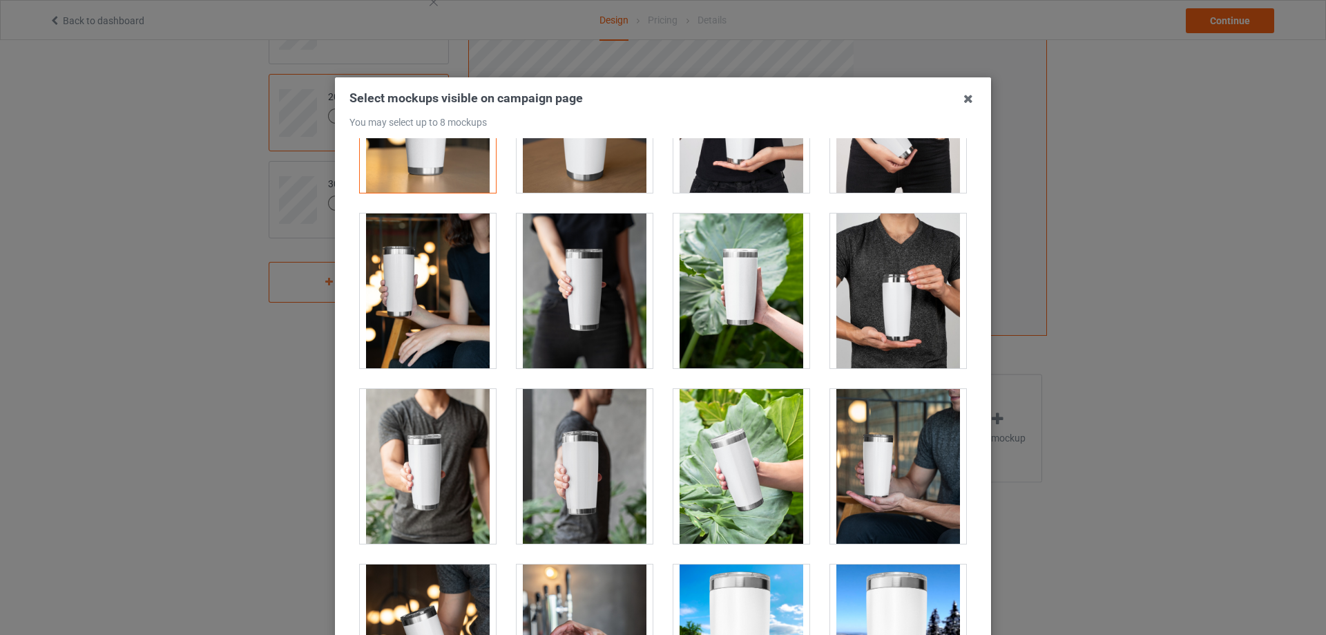
click at [435, 320] on div at bounding box center [428, 290] width 136 height 155
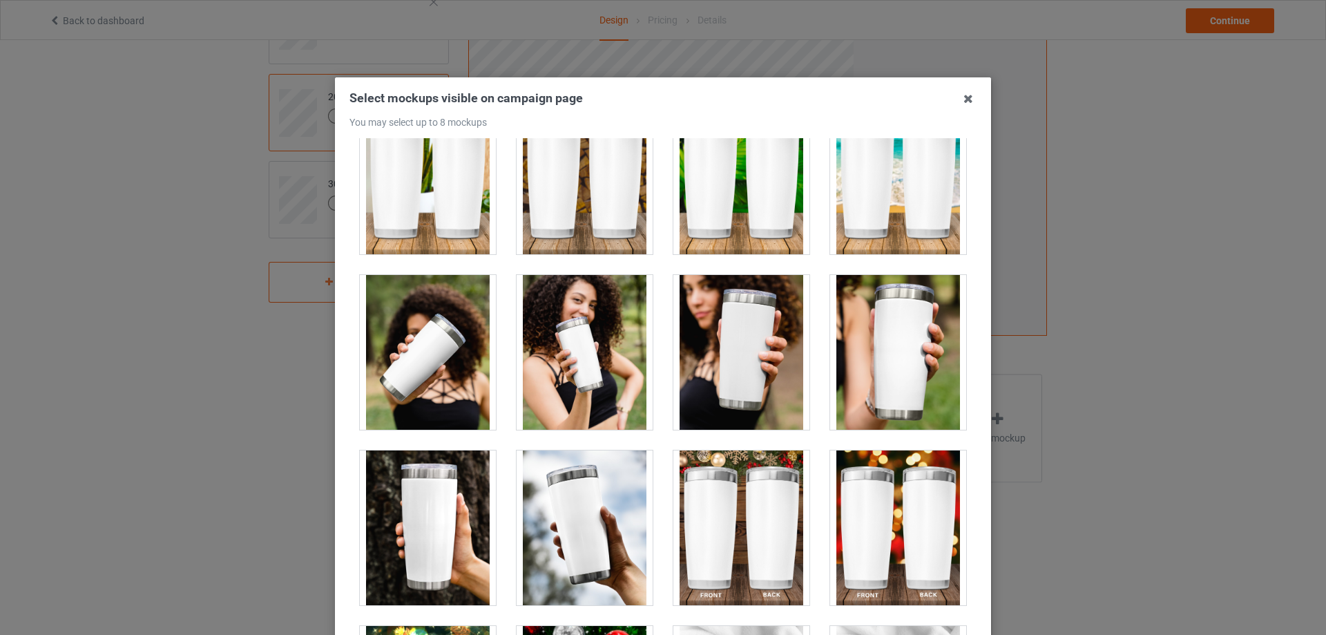
scroll to position [3592, 0]
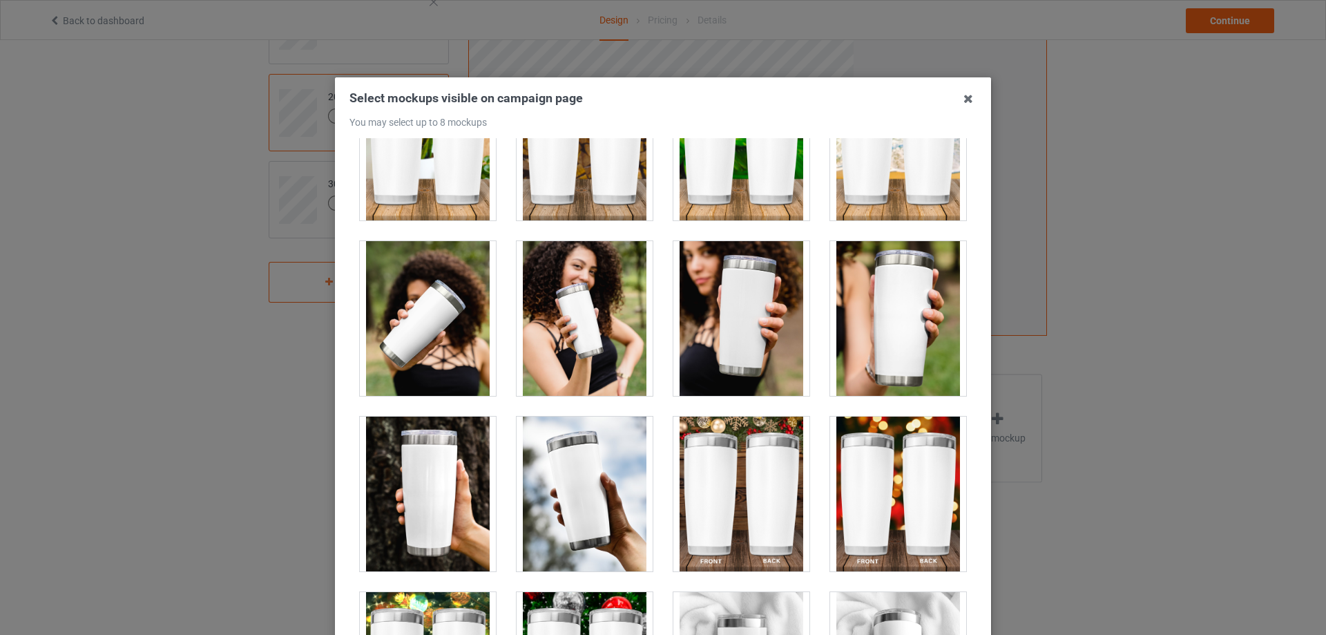
click at [441, 427] on div at bounding box center [428, 494] width 136 height 155
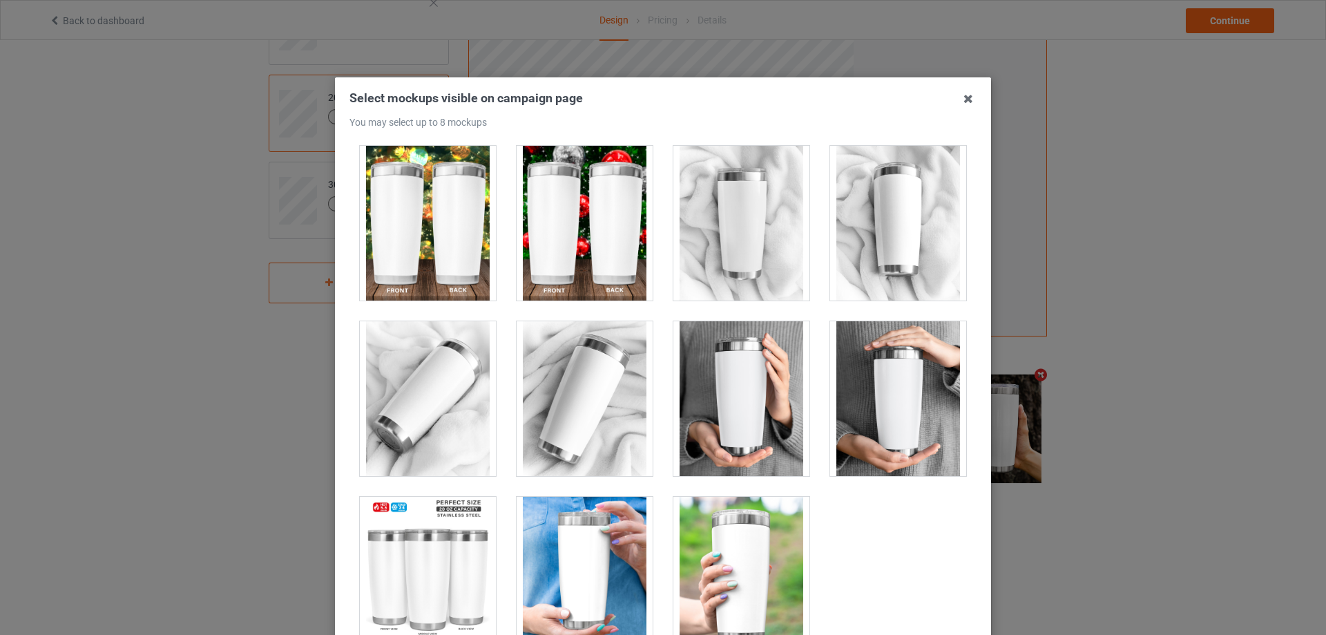
scroll to position [4054, 0]
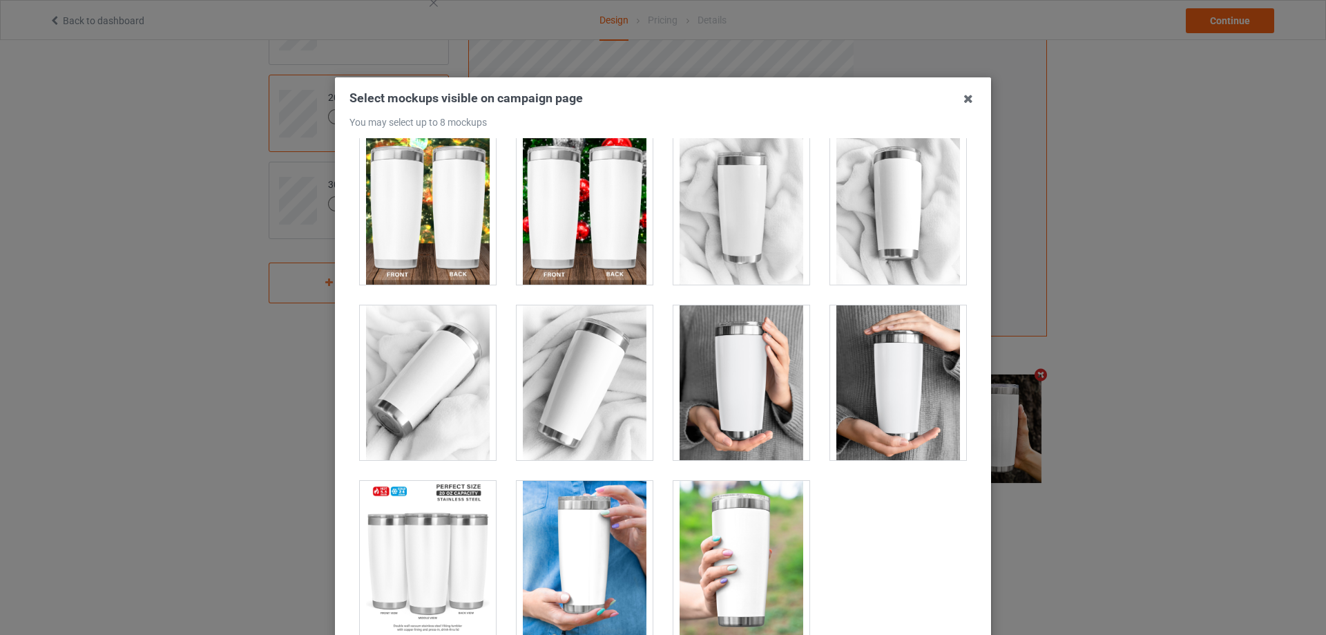
click at [576, 354] on div at bounding box center [585, 382] width 136 height 155
click at [729, 518] on div at bounding box center [742, 558] width 136 height 155
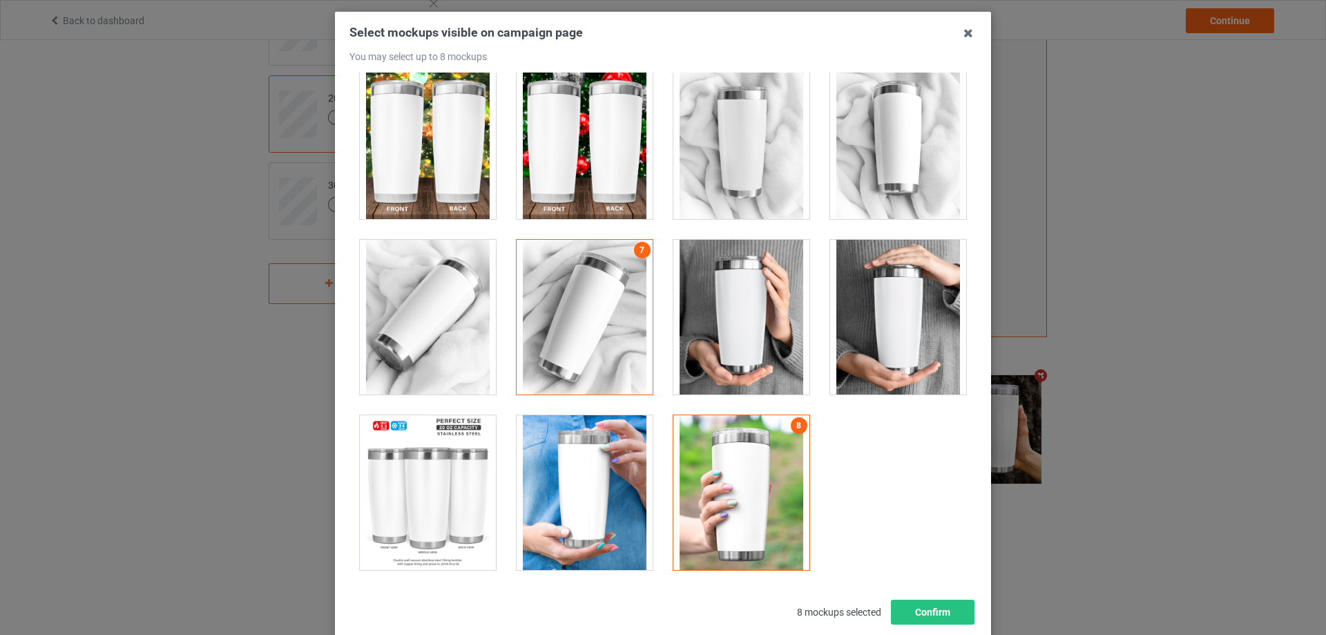
scroll to position [152, 0]
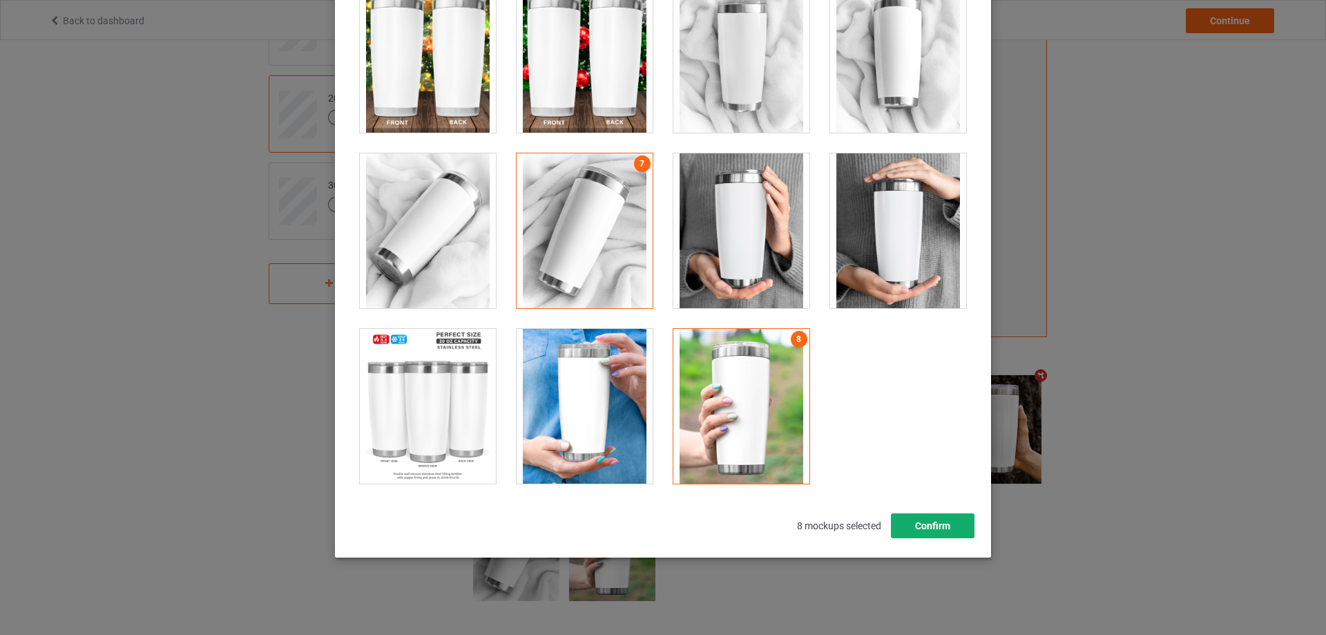
click at [910, 526] on button "Confirm" at bounding box center [933, 525] width 84 height 25
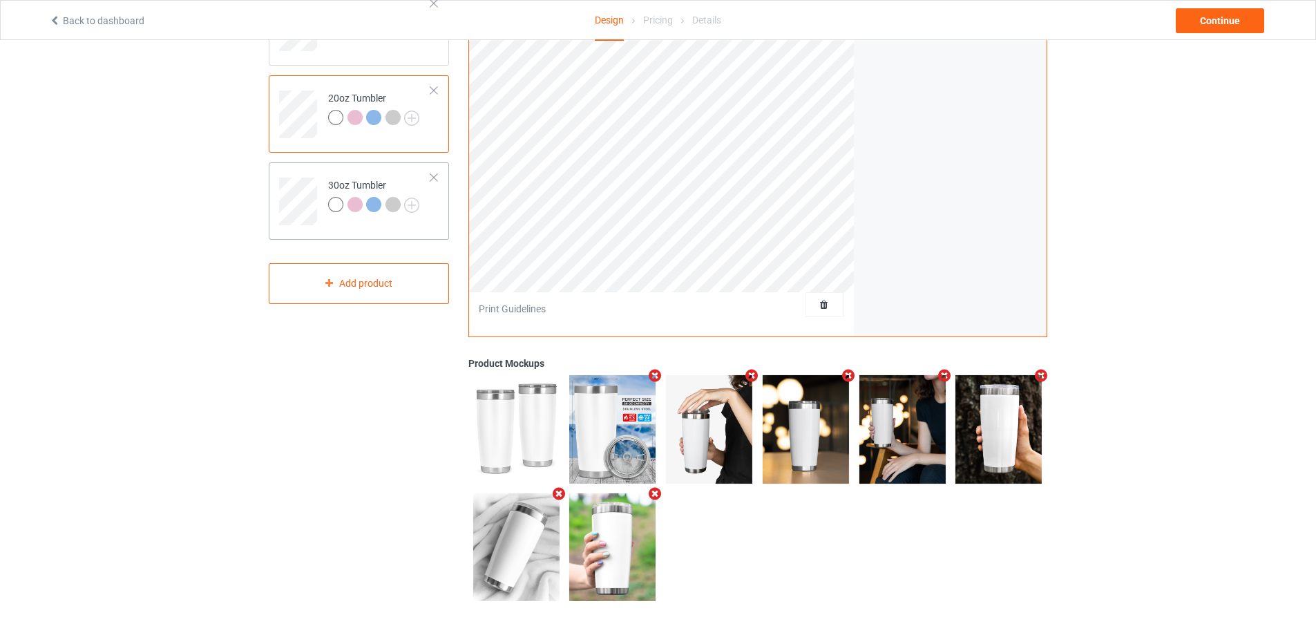
click at [395, 236] on div "30oz Tumbler" at bounding box center [359, 200] width 180 height 77
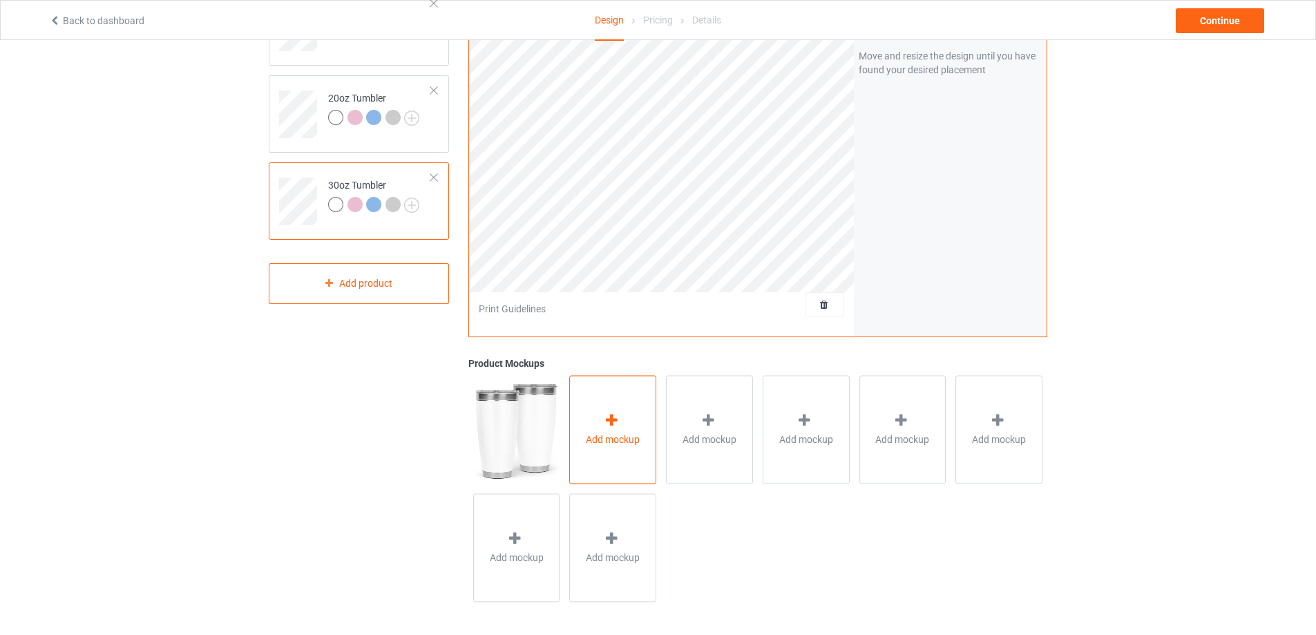
click at [619, 402] on div "Add mockup" at bounding box center [612, 429] width 87 height 108
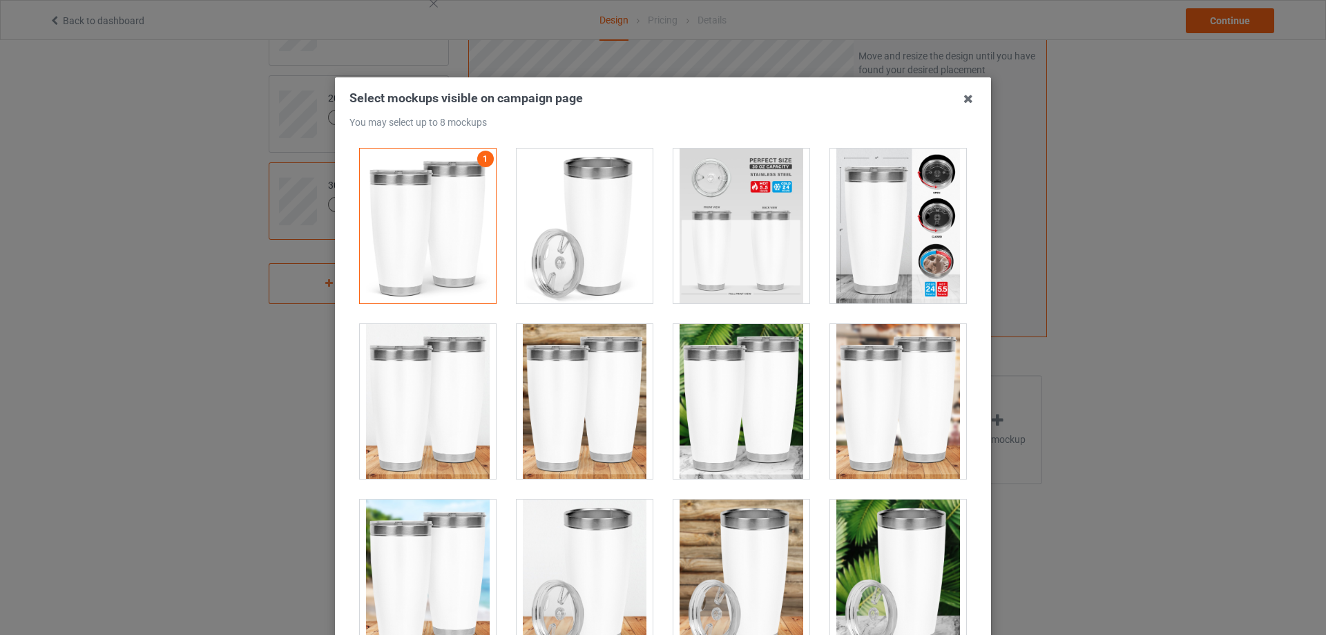
click at [564, 231] on div at bounding box center [585, 226] width 136 height 155
click at [859, 244] on div at bounding box center [898, 226] width 136 height 155
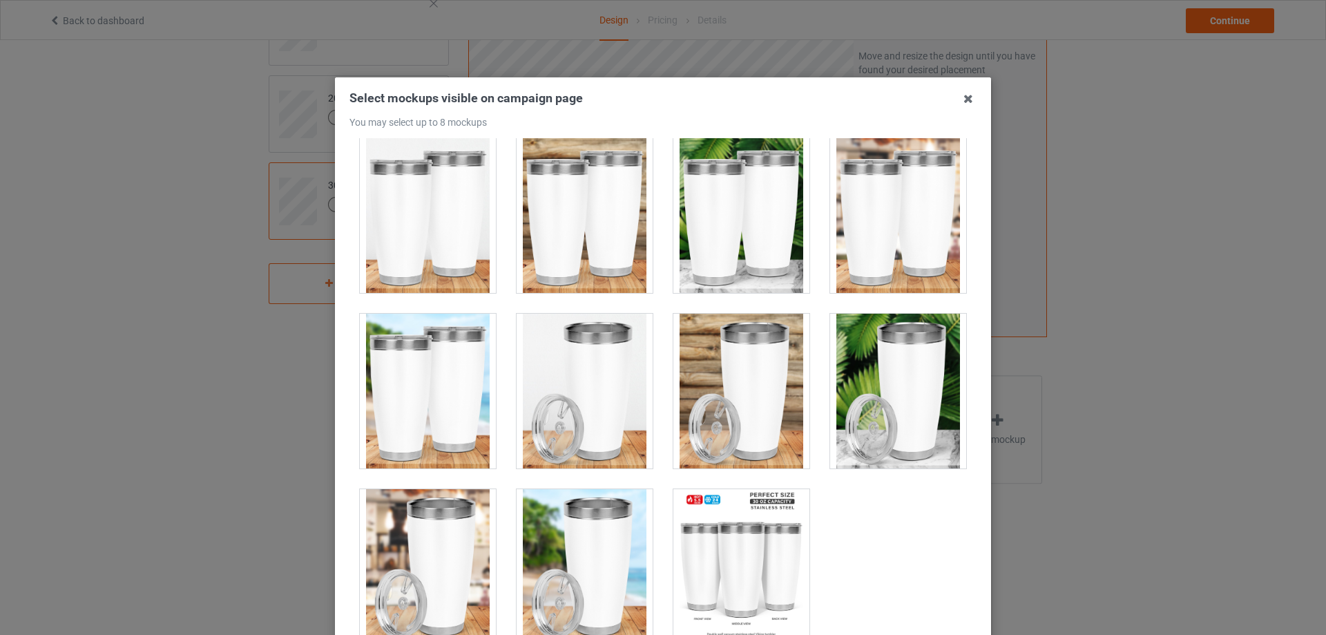
scroll to position [194, 0]
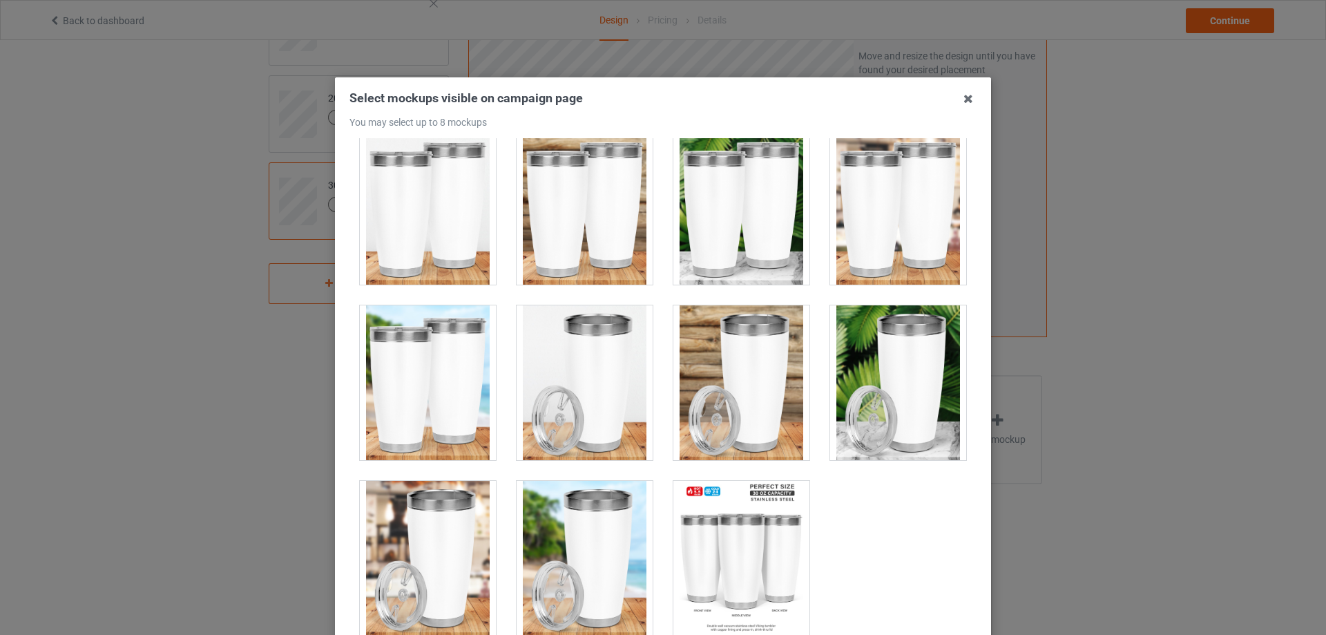
click at [567, 517] on div at bounding box center [585, 558] width 136 height 155
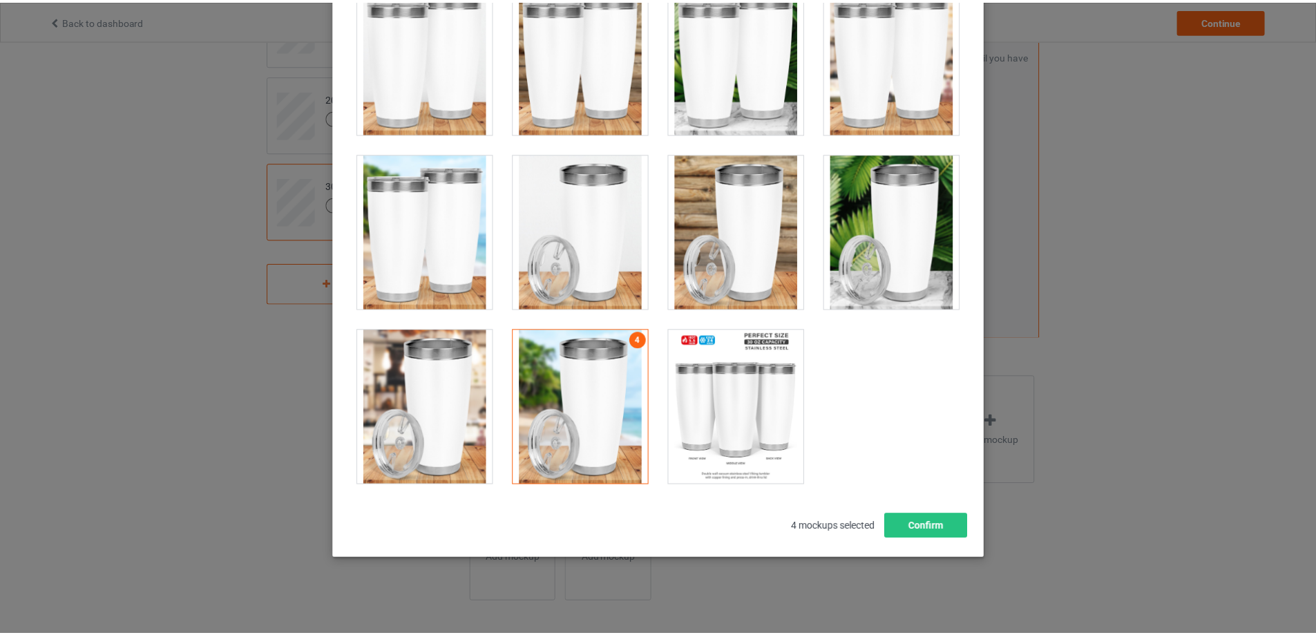
scroll to position [152, 0]
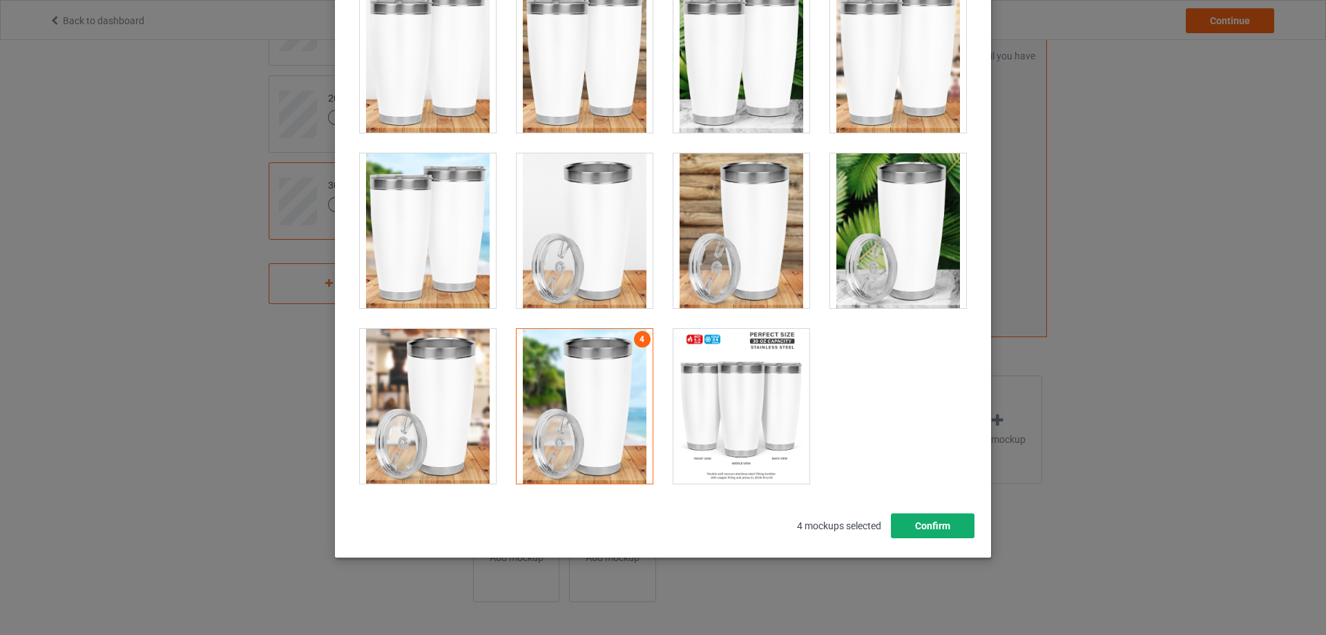
click at [924, 526] on button "Confirm" at bounding box center [933, 525] width 84 height 25
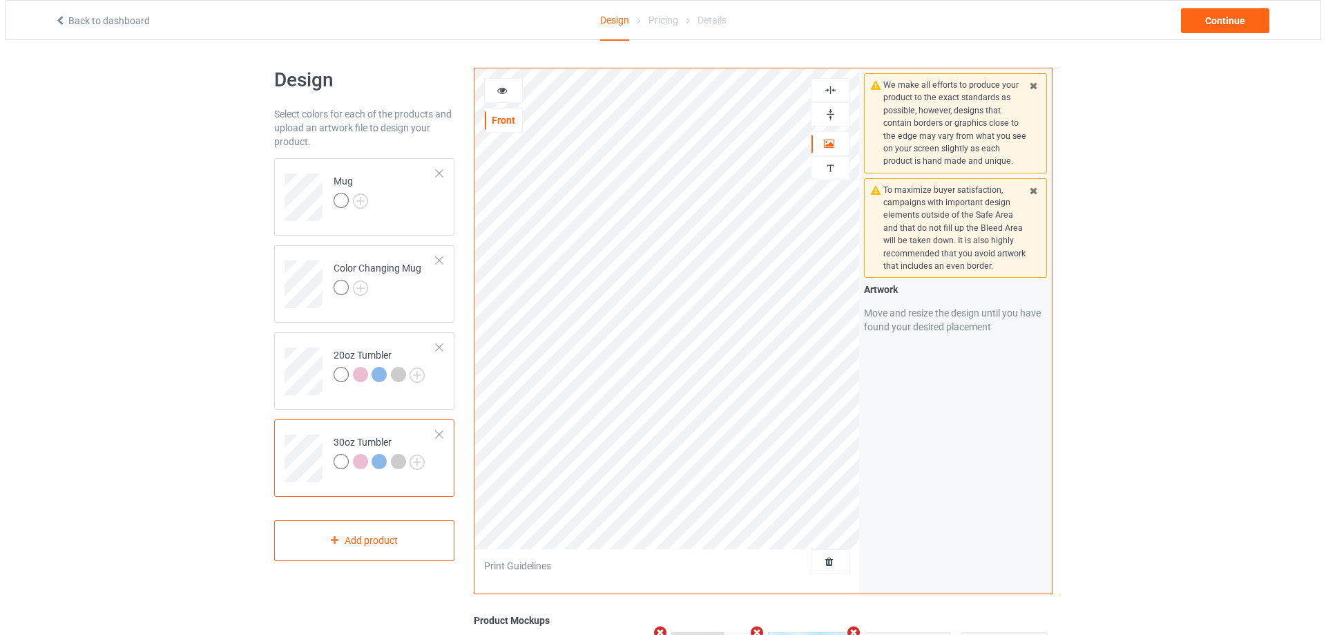
scroll to position [0, 0]
click at [385, 202] on td "Mug" at bounding box center [380, 193] width 118 height 57
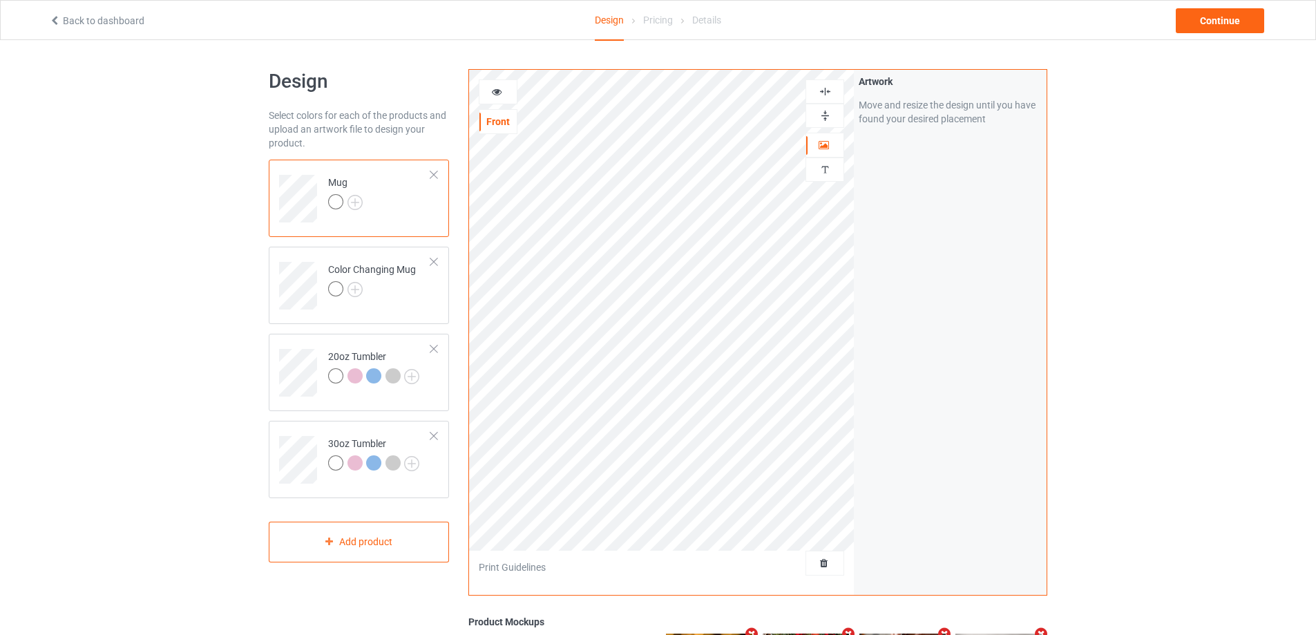
click at [498, 90] on icon at bounding box center [497, 90] width 12 height 10
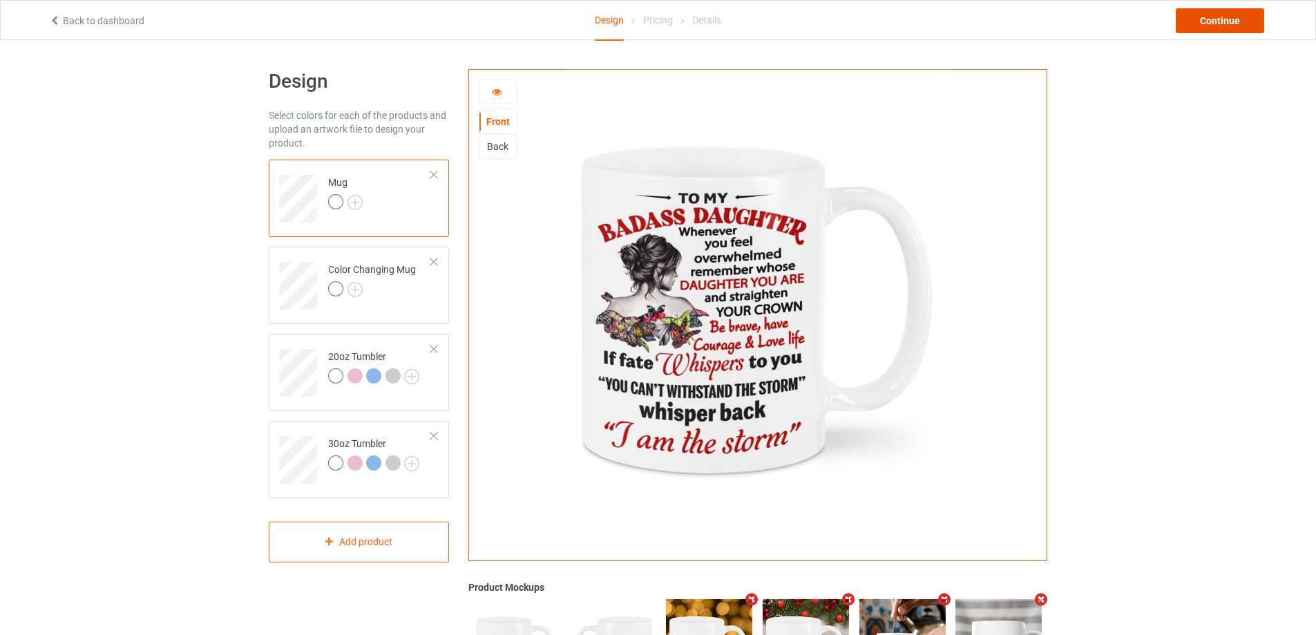
click at [1194, 19] on div "Continue" at bounding box center [1220, 20] width 88 height 25
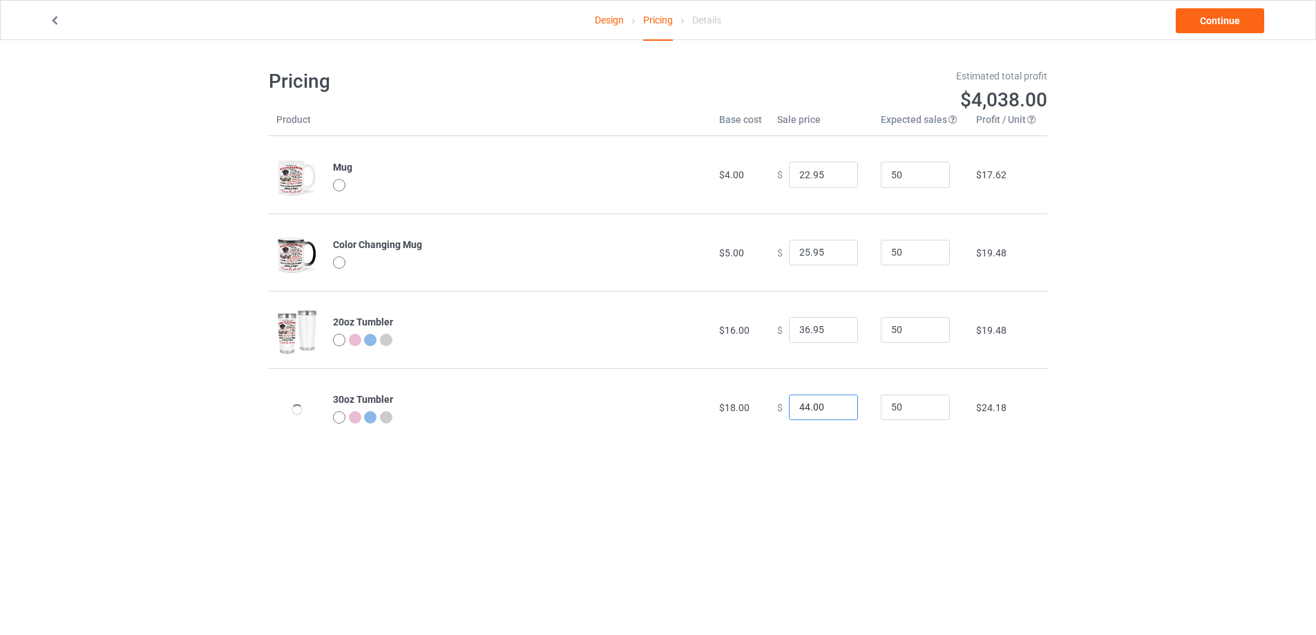
drag, startPoint x: 825, startPoint y: 407, endPoint x: 716, endPoint y: 396, distance: 109.7
click at [751, 414] on tr "30oz Tumbler $18.00 $ 44.00 50 $24.18" at bounding box center [658, 406] width 779 height 77
type input "44.95"
click at [1216, 29] on link "Continue" at bounding box center [1220, 20] width 88 height 25
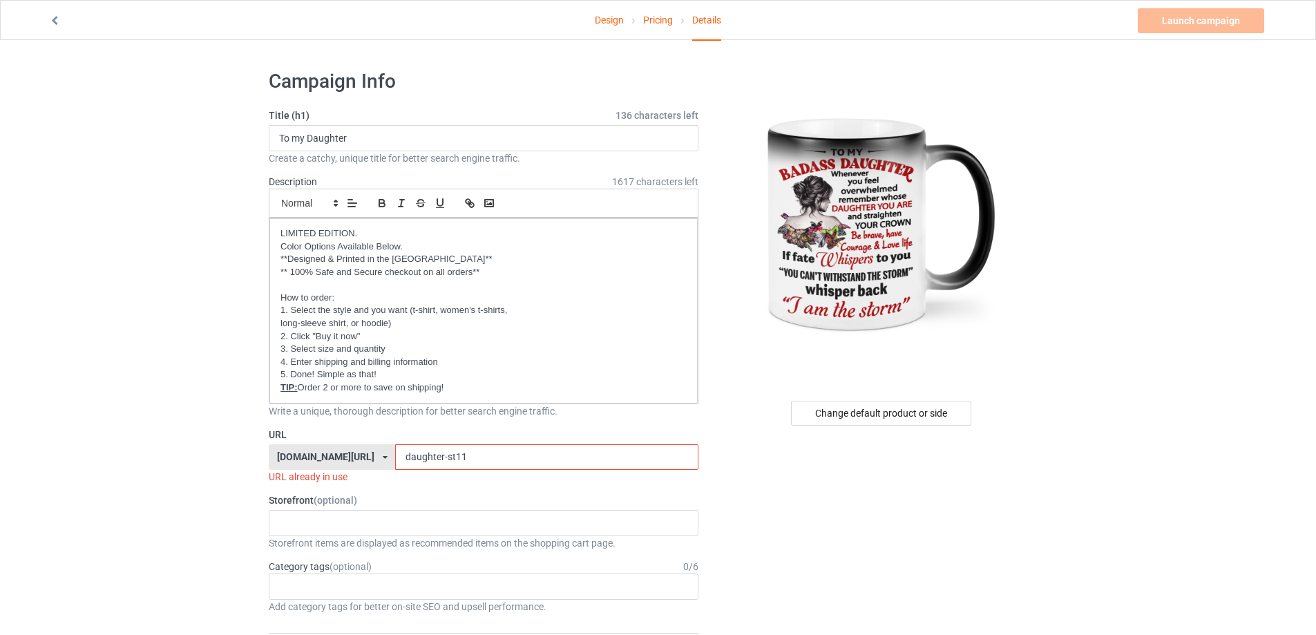
click at [457, 450] on input "daughter-st11" at bounding box center [546, 457] width 303 height 26
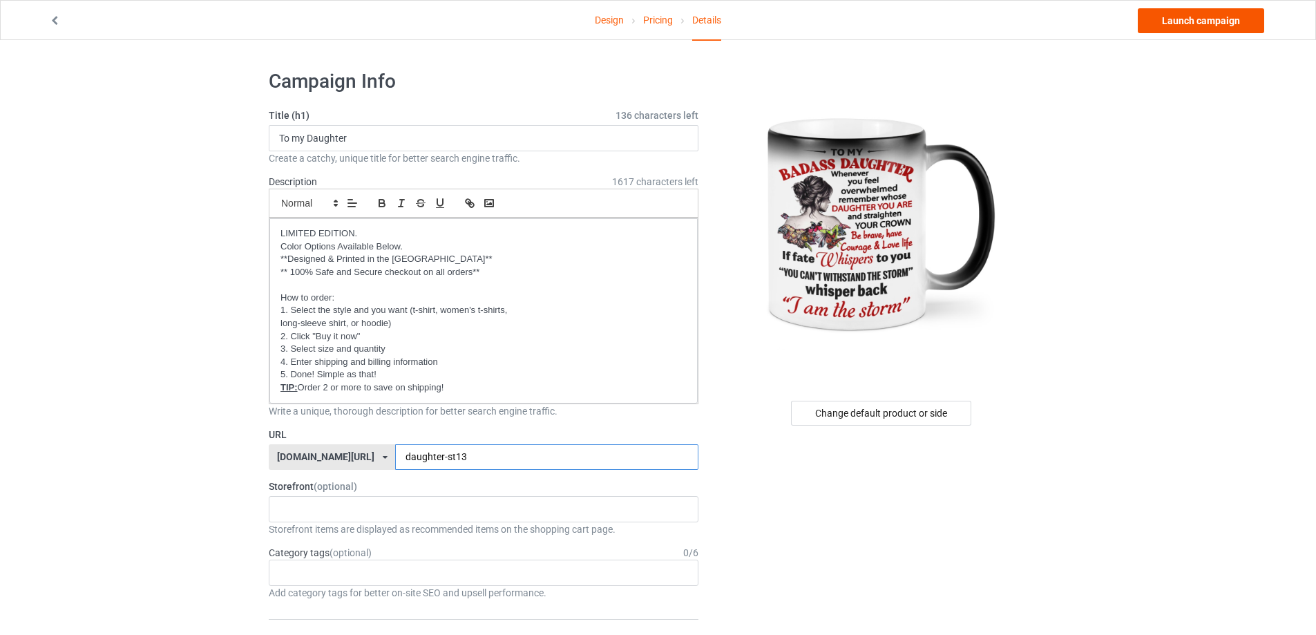
type input "daughter-st13"
click at [1194, 27] on link "Launch campaign" at bounding box center [1201, 20] width 126 height 25
